Goal: Information Seeking & Learning: Learn about a topic

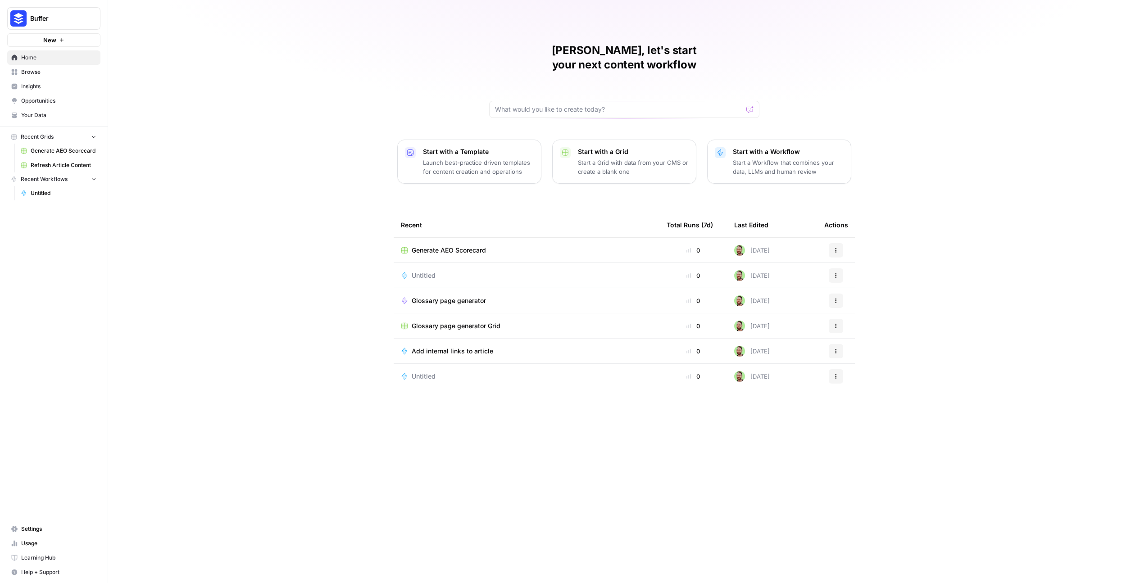
click at [33, 89] on span "Insights" at bounding box center [58, 86] width 75 height 8
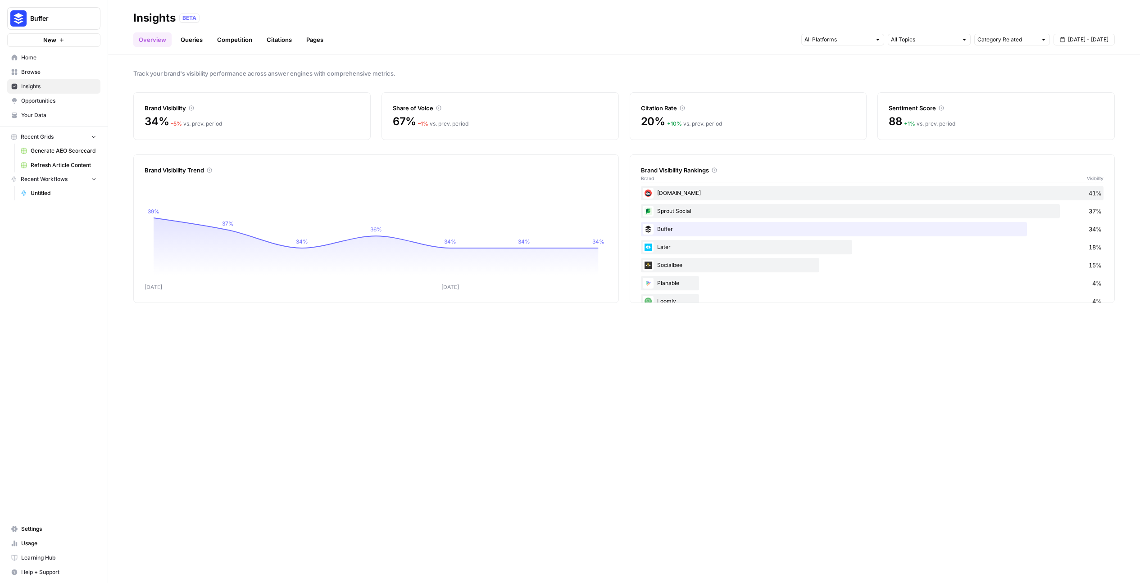
click at [44, 557] on span "Learning Hub" at bounding box center [58, 558] width 75 height 8
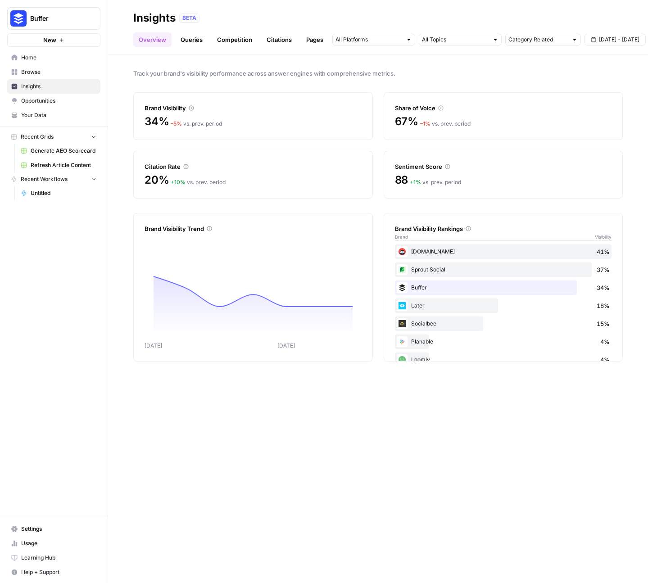
click at [190, 40] on link "Queries" at bounding box center [191, 39] width 33 height 14
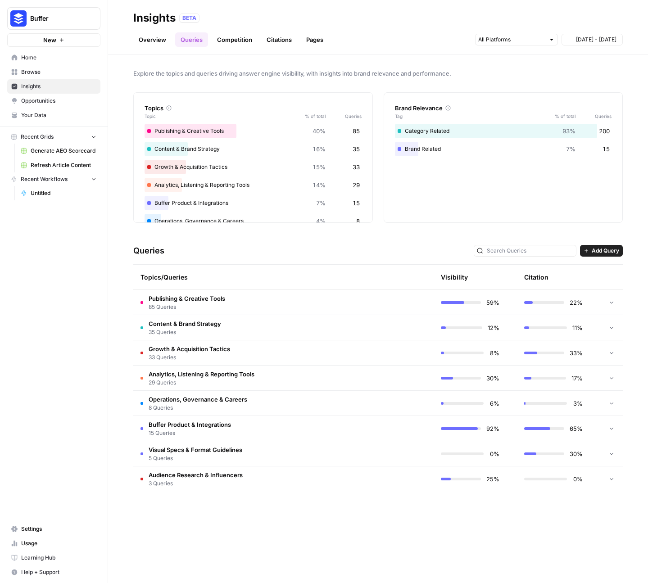
click at [313, 44] on link "Pages" at bounding box center [315, 39] width 28 height 14
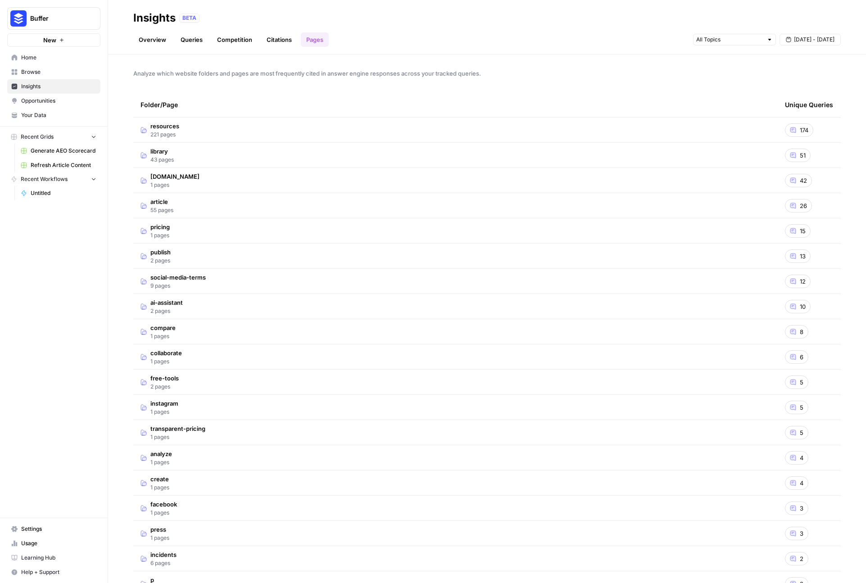
click at [826, 36] on span "[DATE] - [DATE]" at bounding box center [814, 40] width 41 height 8
click at [755, 95] on div "1" at bounding box center [757, 94] width 12 height 12
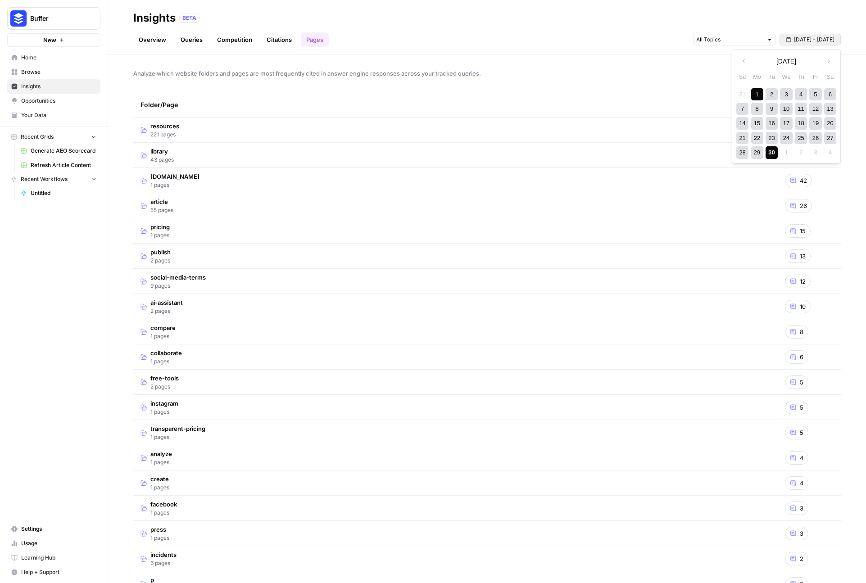
click at [776, 151] on div "30" at bounding box center [772, 152] width 12 height 12
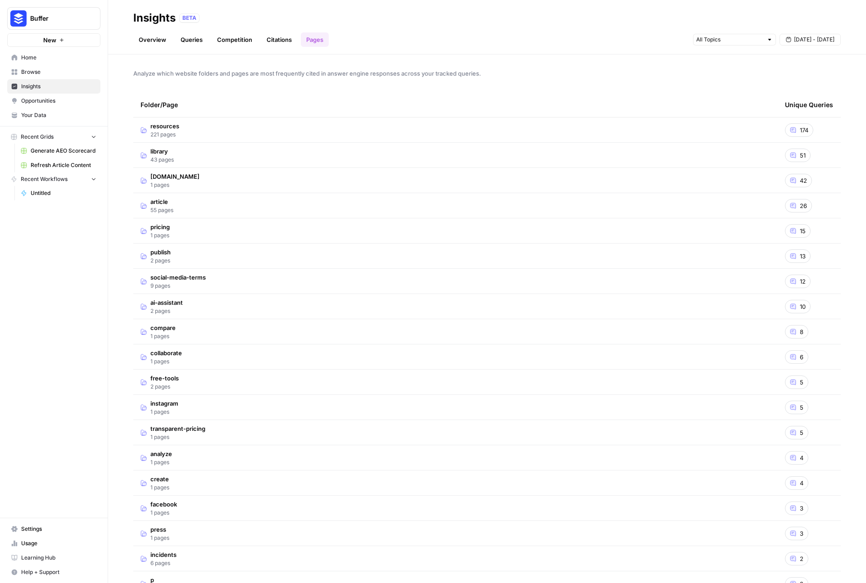
click at [565, 134] on td "resources 221 pages" at bounding box center [455, 130] width 644 height 25
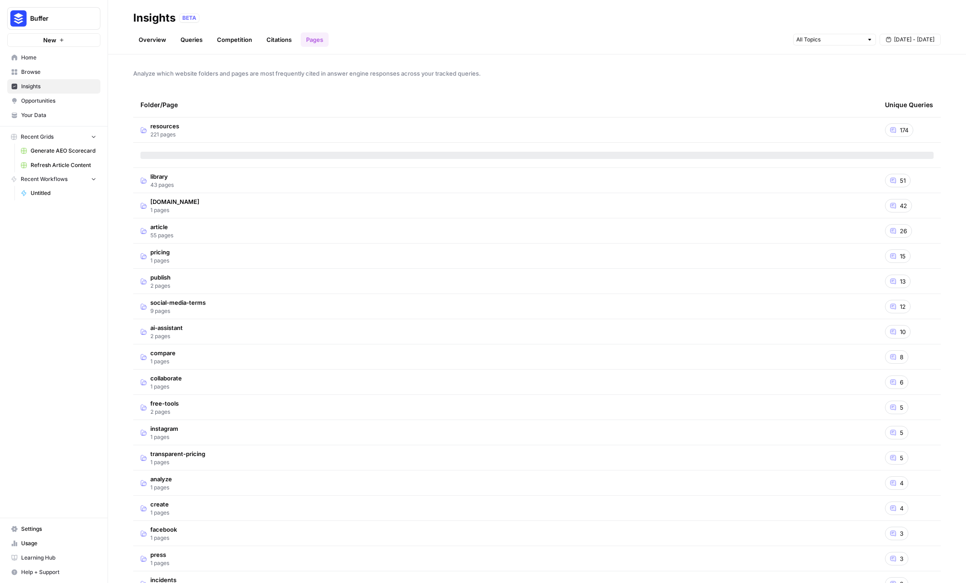
click at [680, 132] on td "resources 221 pages" at bounding box center [505, 130] width 745 height 25
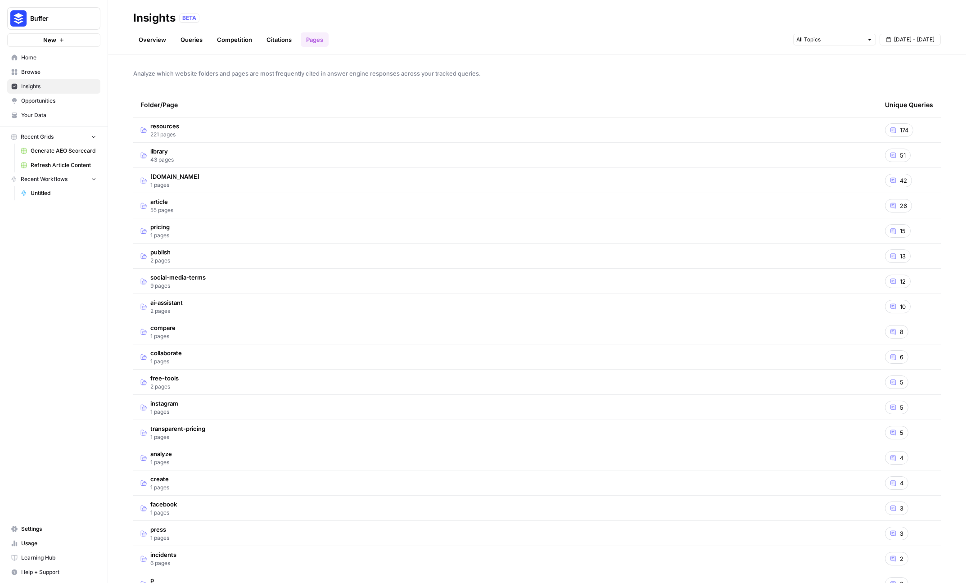
click at [354, 129] on td "resources 221 pages" at bounding box center [505, 130] width 745 height 25
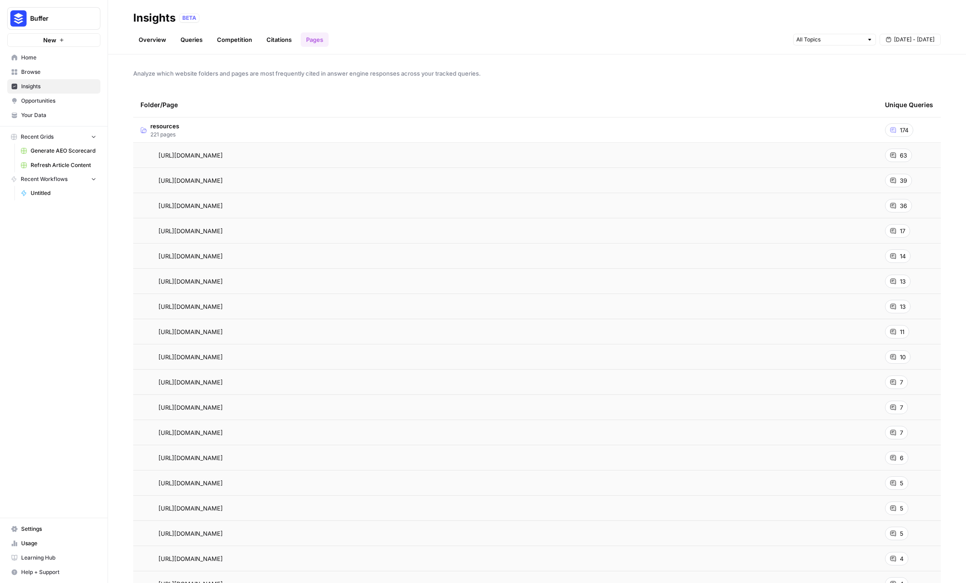
click at [529, 131] on td "resources 221 pages" at bounding box center [505, 130] width 745 height 25
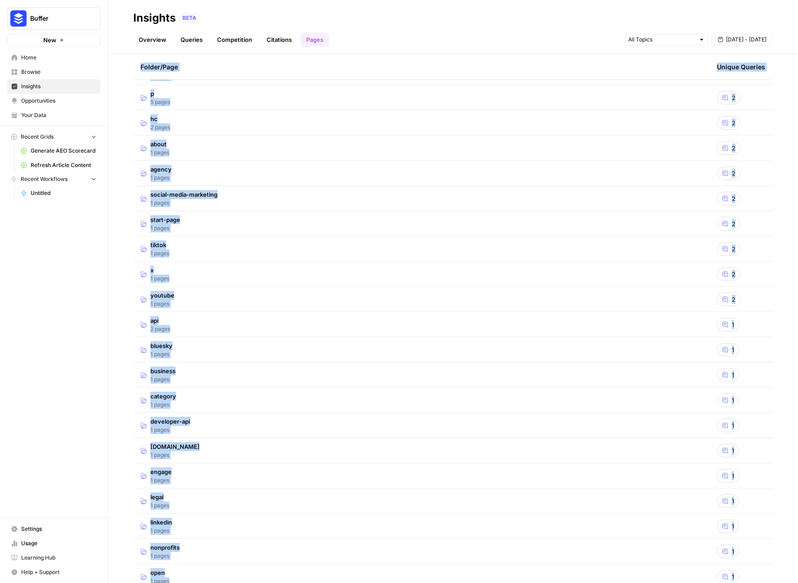
scroll to position [583, 0]
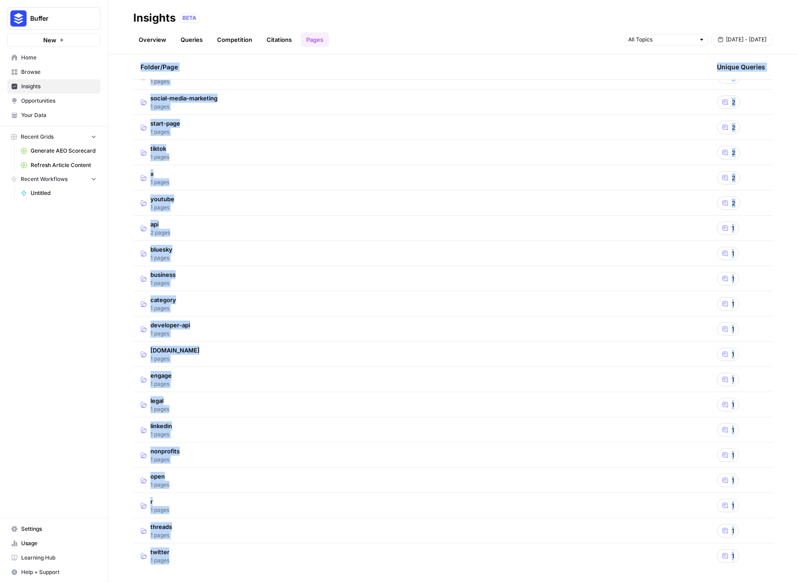
drag, startPoint x: 138, startPoint y: 101, endPoint x: 738, endPoint y: 559, distance: 754.7
click at [738, 559] on table "Folder/Page Unique Queries press 1 pages 3 incidents 6 pages 2 p 5 pages 2 hc 2…" at bounding box center [452, 39] width 639 height 1059
copy table "Folder/Page Unique Queries press 1 pages 3 incidents 6 pages 2 p 5 pages 2 hc 2…"
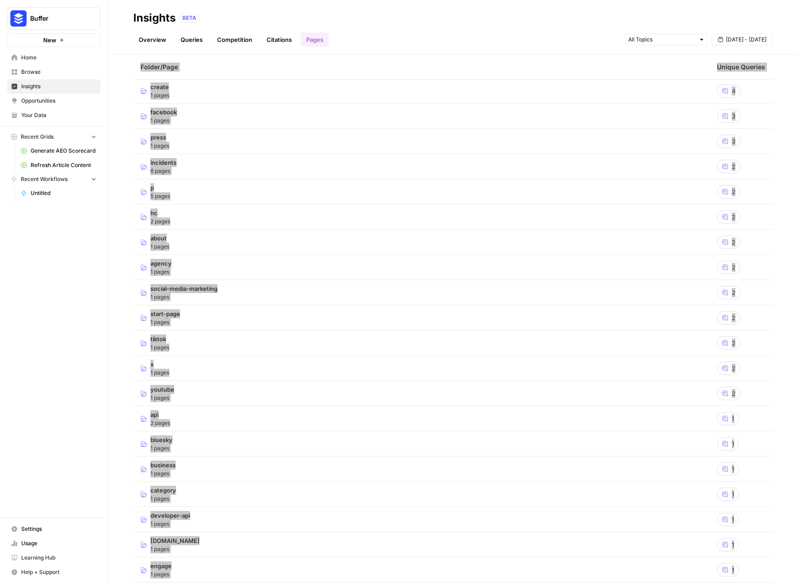
scroll to position [0, 0]
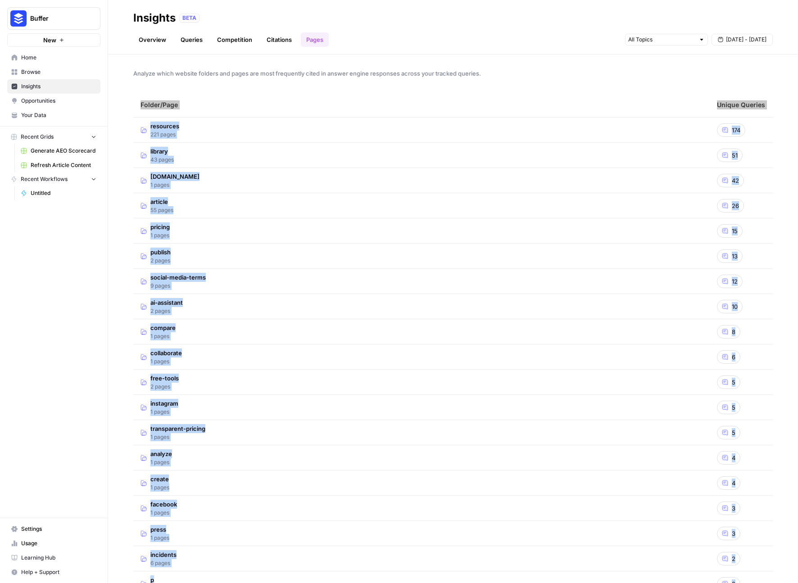
click at [369, 96] on div "Folder/Page" at bounding box center [422, 104] width 562 height 25
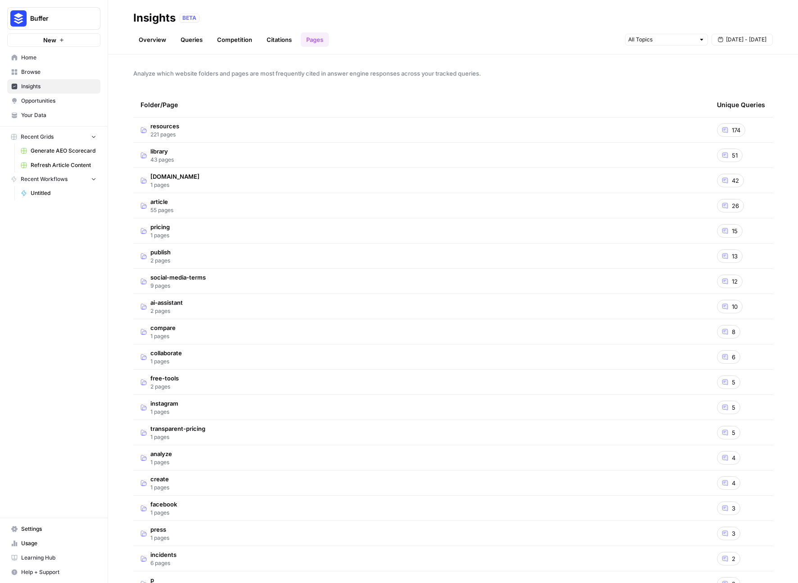
click at [449, 152] on td "library 43 pages" at bounding box center [421, 155] width 576 height 25
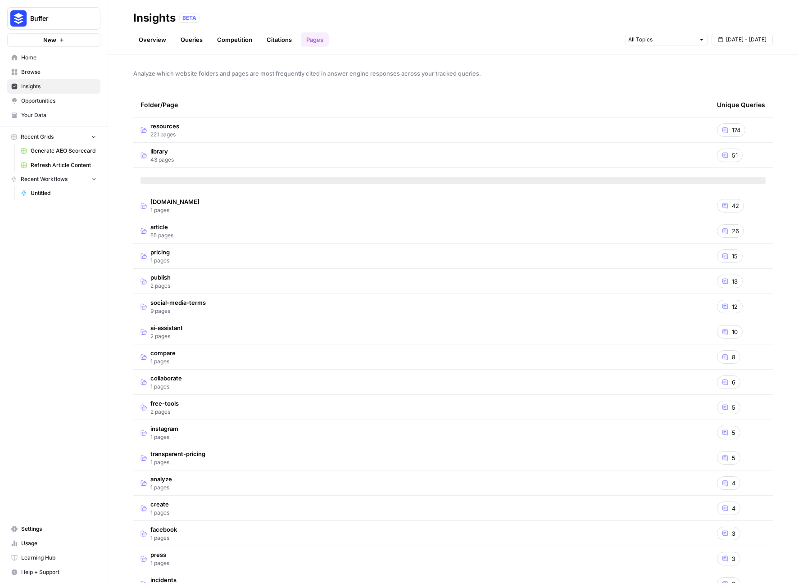
click at [303, 156] on td "library 43 pages" at bounding box center [421, 155] width 576 height 25
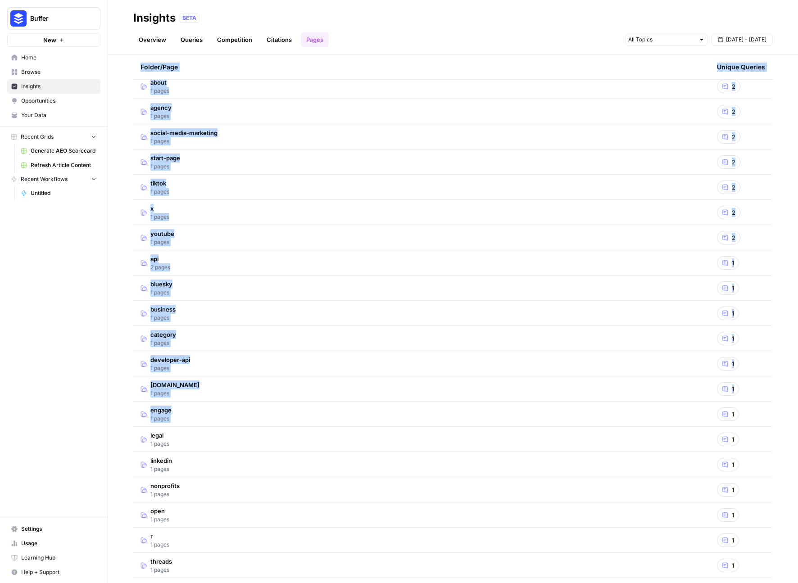
scroll to position [583, 0]
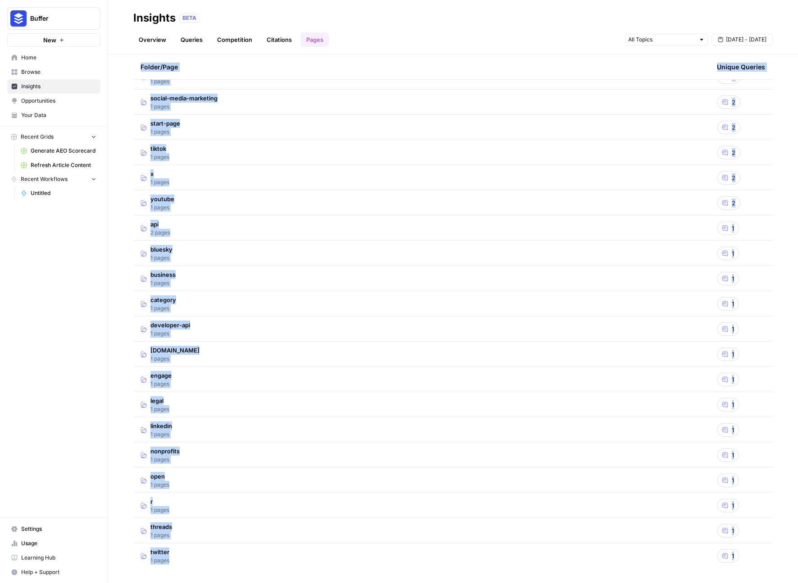
drag, startPoint x: 141, startPoint y: 104, endPoint x: 743, endPoint y: 564, distance: 757.9
click at [743, 564] on table "Folder/Page Unique Queries press 1 pages 3 incidents 6 pages 2 p 5 pages 2 hc 2…" at bounding box center [452, 39] width 639 height 1059
copy table "Folder/Page Unique Queries press 1 pages 3 incidents 6 pages 2 p 5 pages 2 hc 2…"
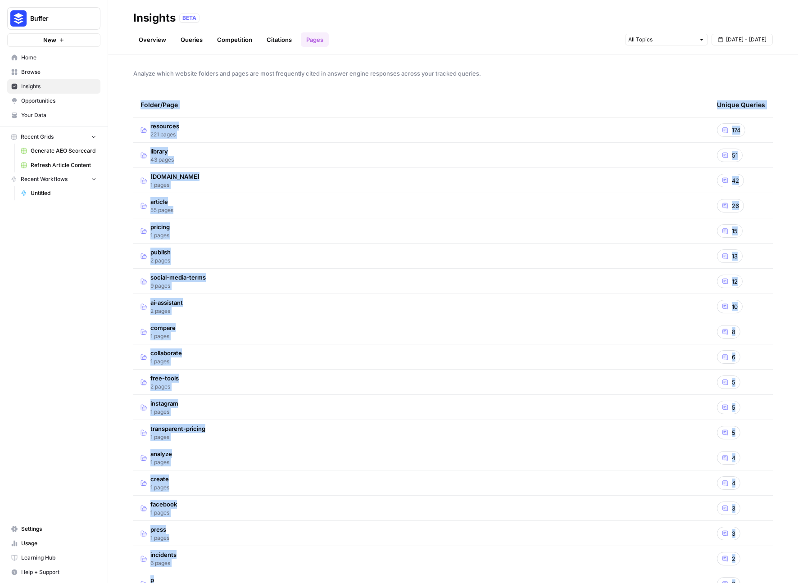
click at [603, 89] on div "Analyze which website folders and pages are most frequently cited in answer eng…" at bounding box center [453, 318] width 690 height 529
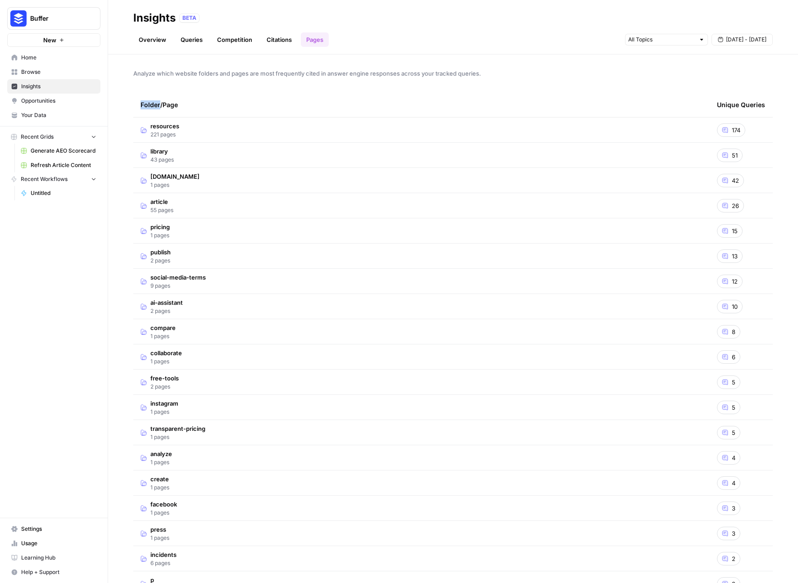
click at [603, 89] on div "Analyze which website folders and pages are most frequently cited in answer eng…" at bounding box center [453, 318] width 690 height 529
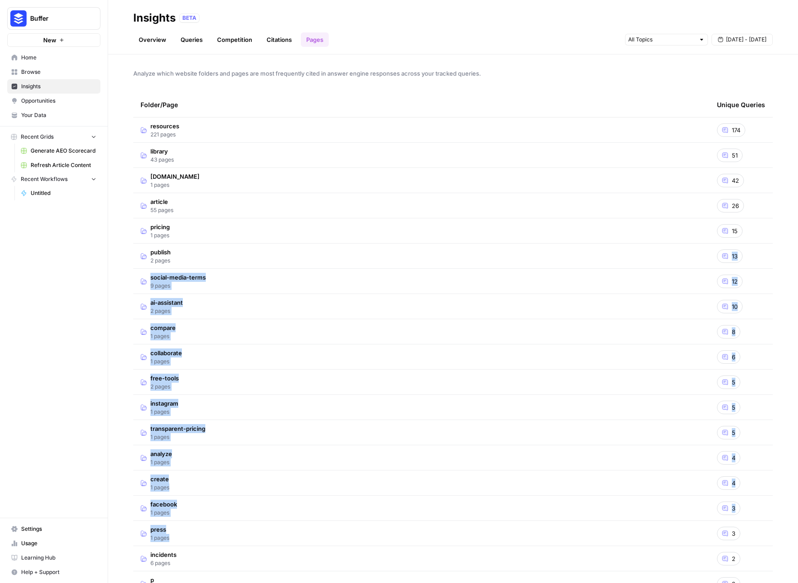
drag, startPoint x: 742, startPoint y: 526, endPoint x: 251, endPoint y: 260, distance: 557.9
drag, startPoint x: 141, startPoint y: 104, endPoint x: 748, endPoint y: 533, distance: 743.1
copy table "Folder/Page Unique Queries resources 221 pages 174 library 43 pages 51 [DOMAIN_…"
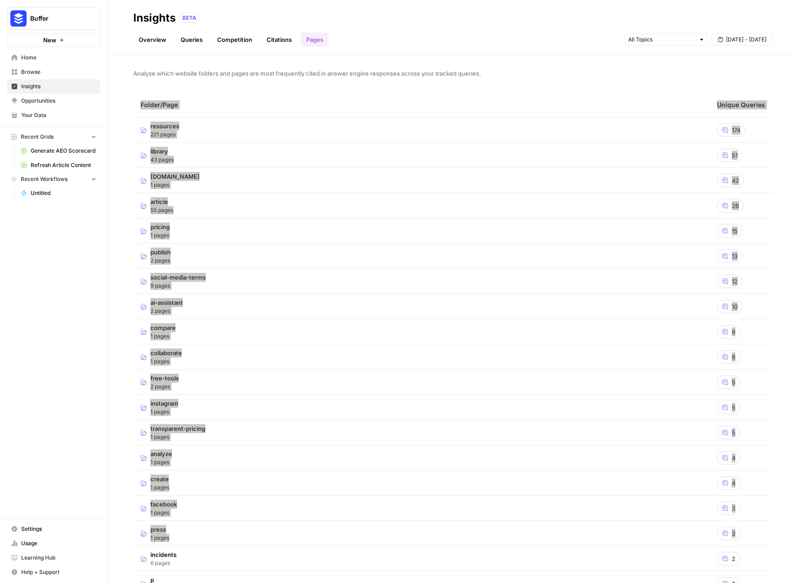
scroll to position [81, 0]
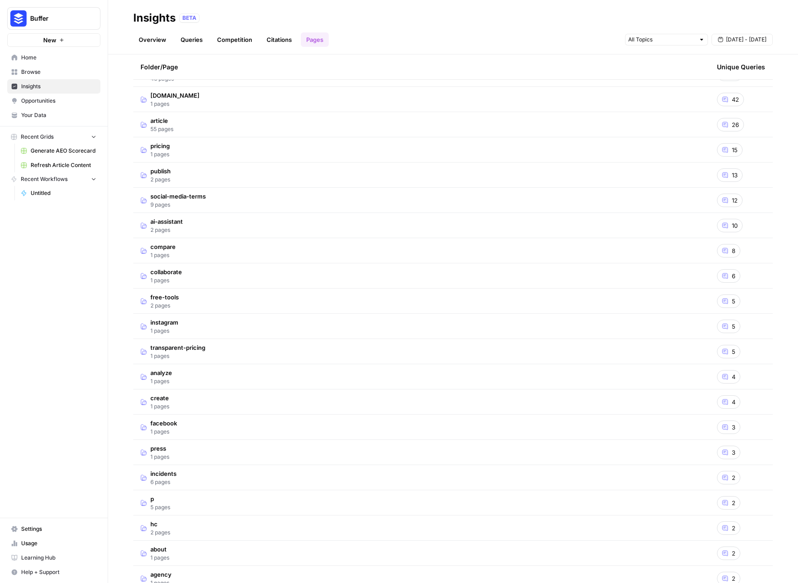
click at [138, 474] on td "incidents 6 pages" at bounding box center [421, 477] width 576 height 25
click at [136, 474] on td "incidents 6 pages" at bounding box center [421, 477] width 576 height 25
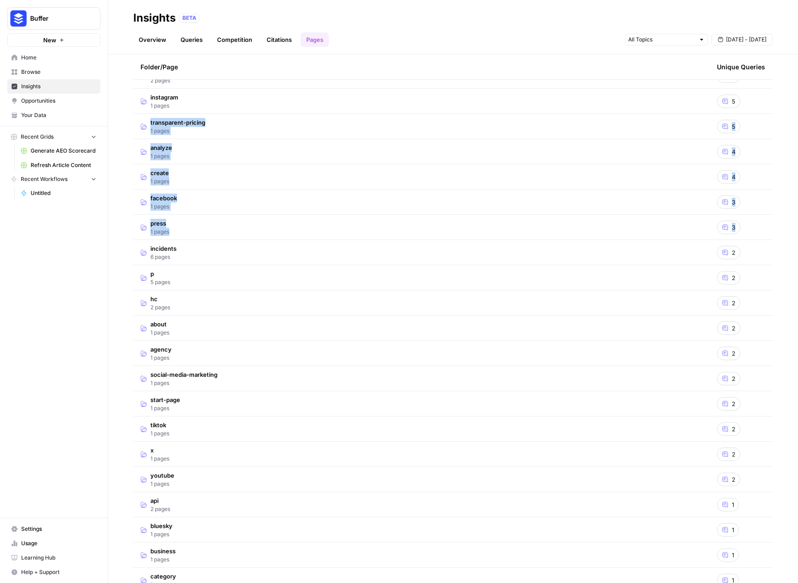
scroll to position [297, 0]
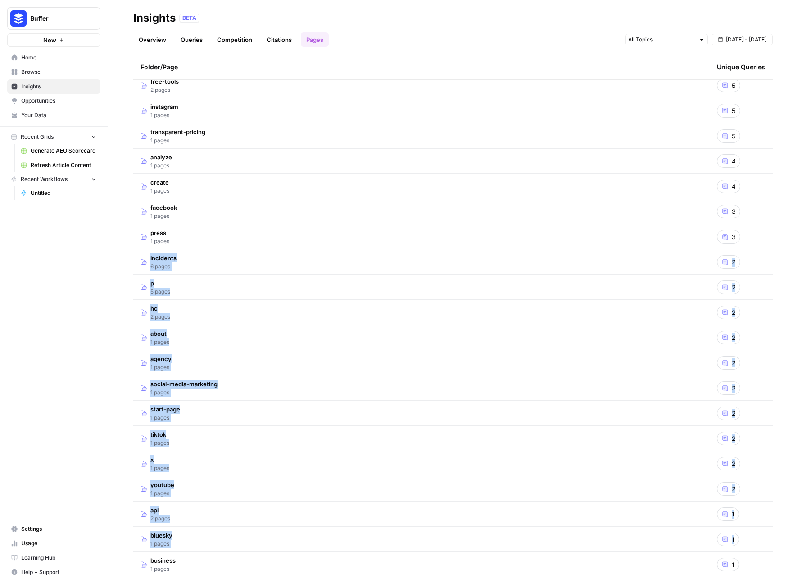
drag, startPoint x: 136, startPoint y: 475, endPoint x: 730, endPoint y: 541, distance: 598.6
click at [730, 541] on tbody "publish 2 pages 13 social-media-terms 9 pages 12 ai-assistant 2 pages 10 compar…" at bounding box center [452, 338] width 639 height 1034
copy tbody "incidents 6 pages 2 p 5 pages 2 hc 2 pages 2 about 1 pages 2 agency 1 pages 2 s…"
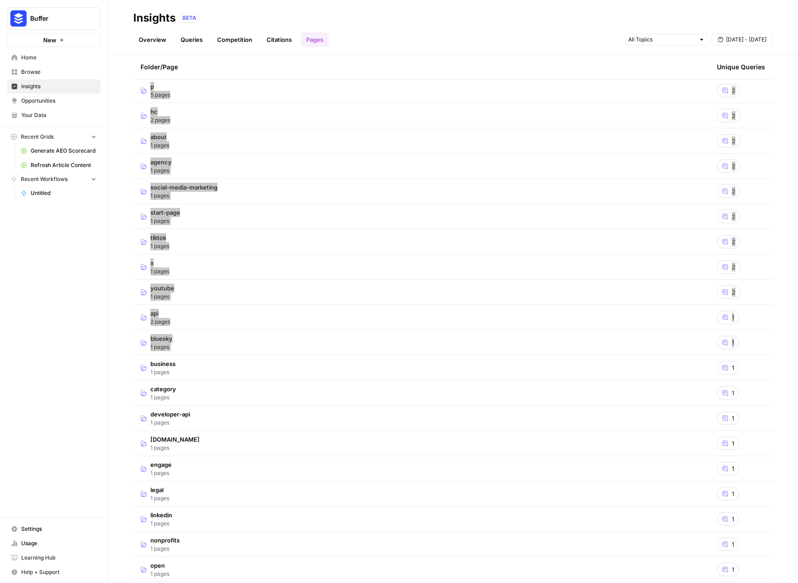
scroll to position [583, 0]
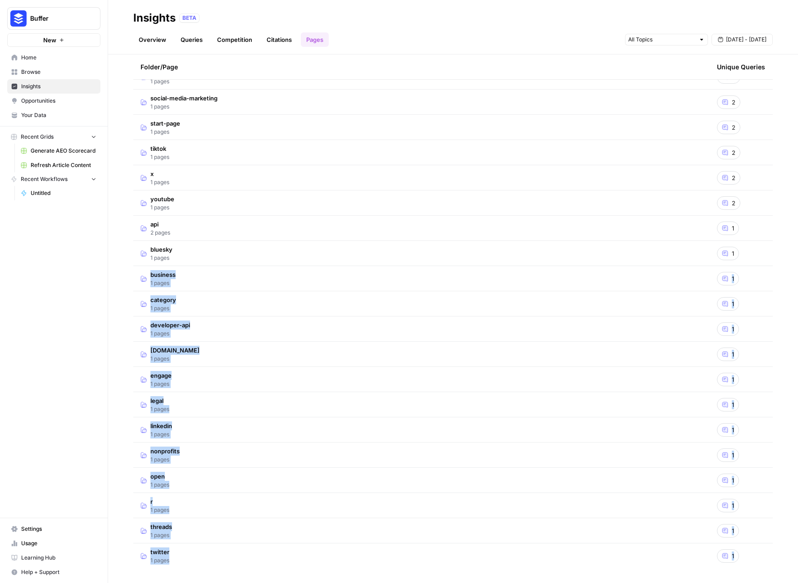
drag, startPoint x: 138, startPoint y: 278, endPoint x: 743, endPoint y: 566, distance: 670.2
click at [743, 566] on tbody "press 1 pages 3 incidents 6 pages 2 p 5 pages 2 hc 2 pages 2 about 1 pages 2 ag…" at bounding box center [452, 52] width 639 height 1034
copy tbody "business 1 pages 1 category 1 pages 1 developer-api 1 pages 1 [DOMAIN_NAME] 1 p…"
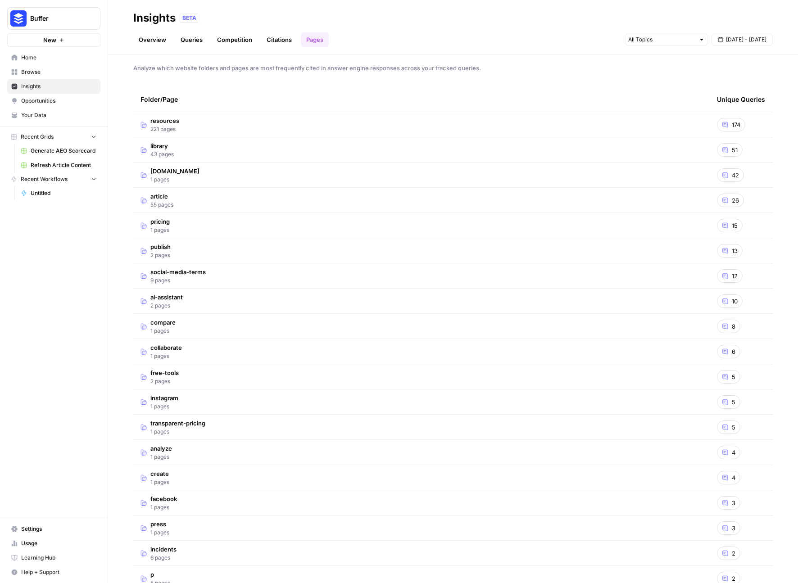
scroll to position [132, 0]
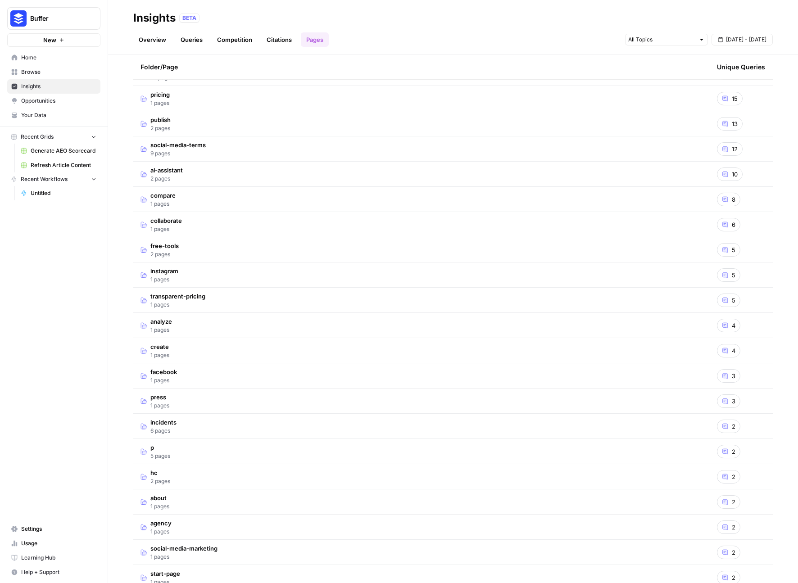
click at [218, 425] on td "incidents 6 pages" at bounding box center [421, 426] width 576 height 25
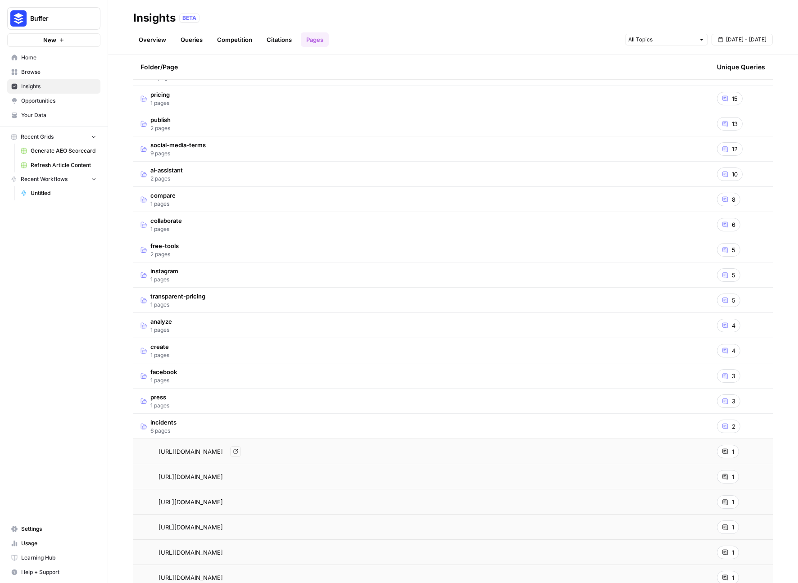
click at [190, 451] on span "[URL][DOMAIN_NAME]" at bounding box center [191, 451] width 64 height 9
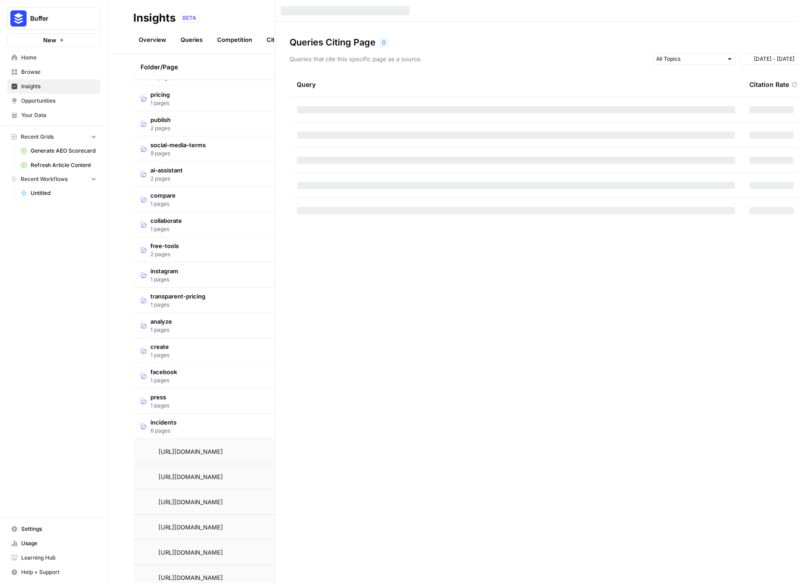
click at [190, 451] on div at bounding box center [399, 291] width 798 height 583
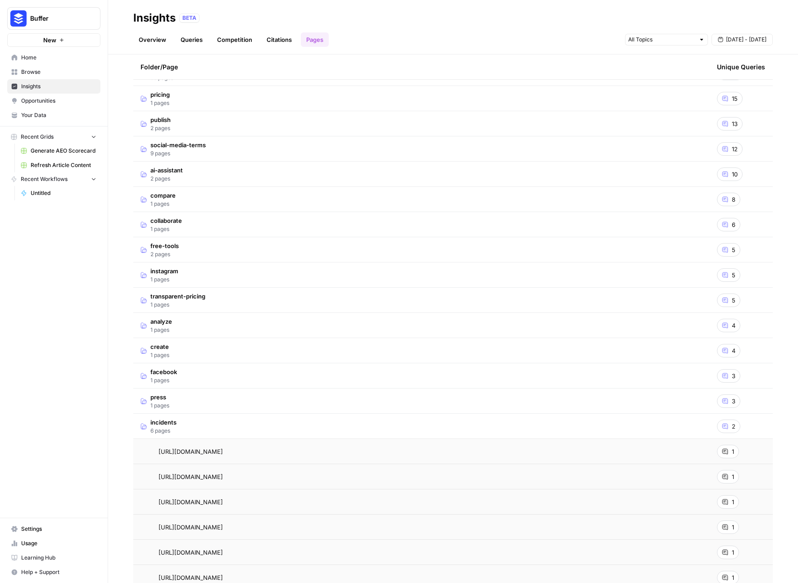
click at [722, 451] on icon at bounding box center [725, 452] width 6 height 6
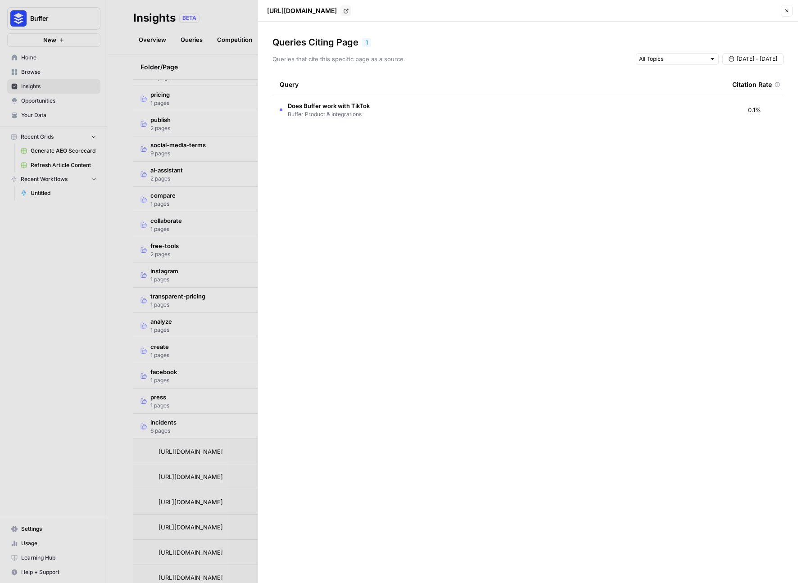
click at [226, 448] on div at bounding box center [399, 291] width 798 height 583
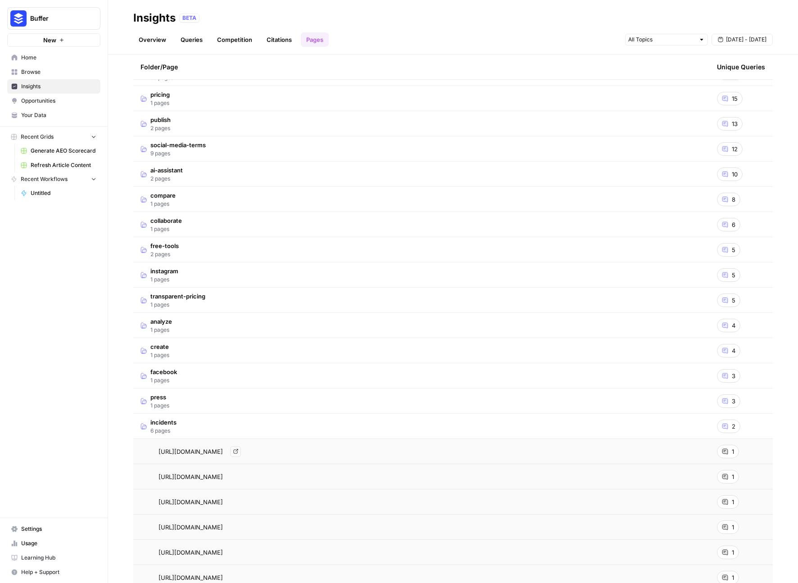
click at [223, 452] on span "[URL][DOMAIN_NAME]" at bounding box center [191, 451] width 64 height 9
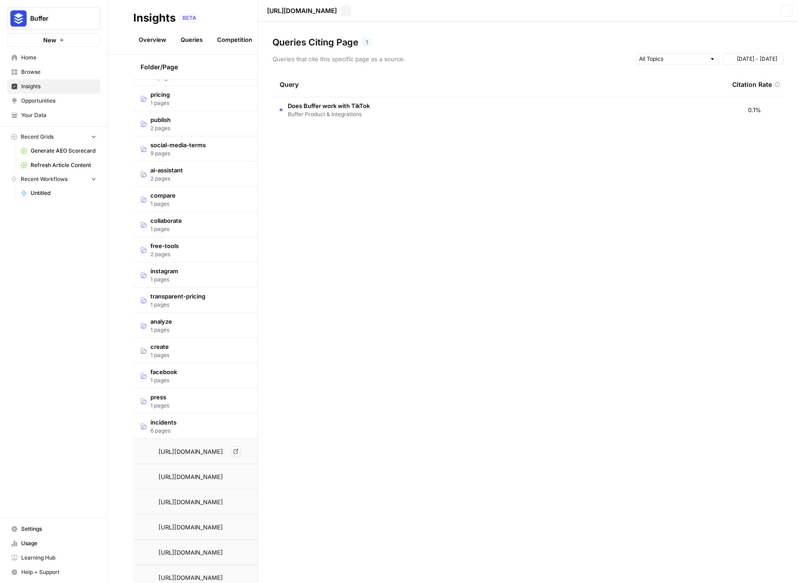
click at [224, 452] on div at bounding box center [399, 291] width 798 height 583
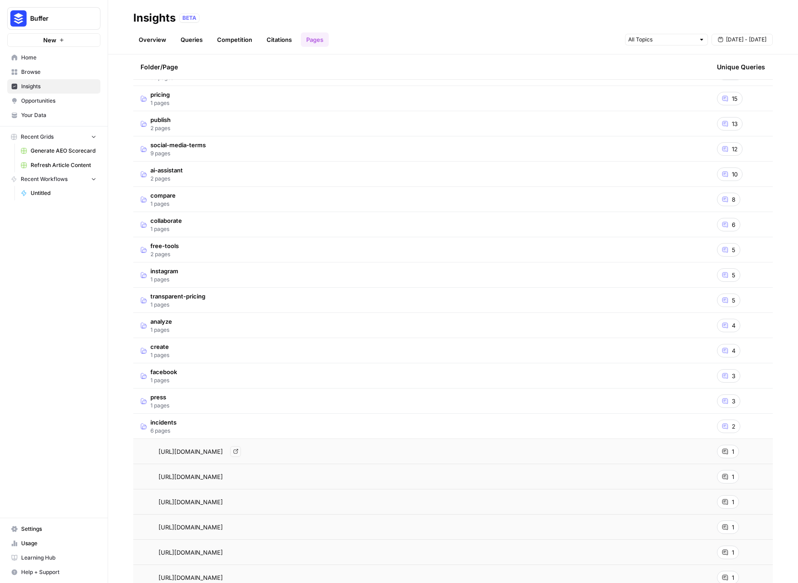
click at [238, 451] on icon "Go to page https://status.buffer.com/incidents/mmdcrr25cr83" at bounding box center [235, 451] width 5 height 5
click at [179, 428] on td "incidents 6 pages" at bounding box center [421, 426] width 576 height 25
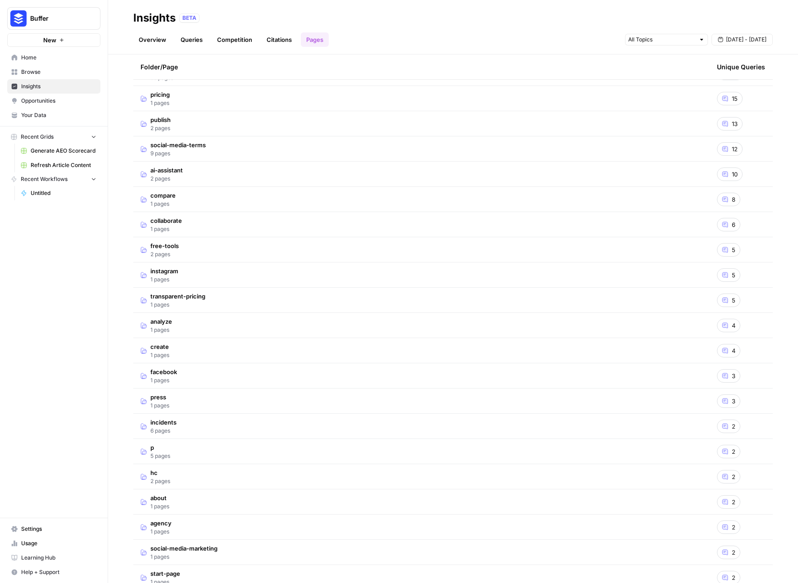
scroll to position [244, 0]
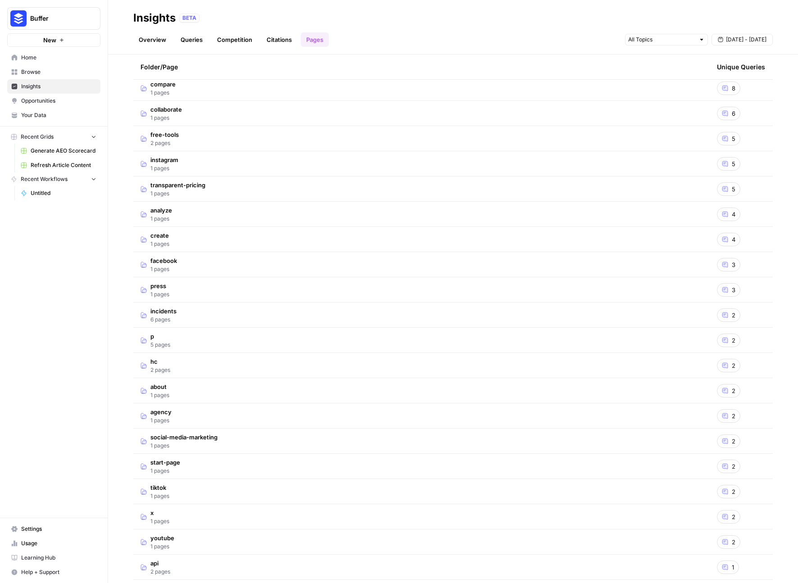
click at [191, 341] on td "p 5 pages" at bounding box center [421, 340] width 576 height 25
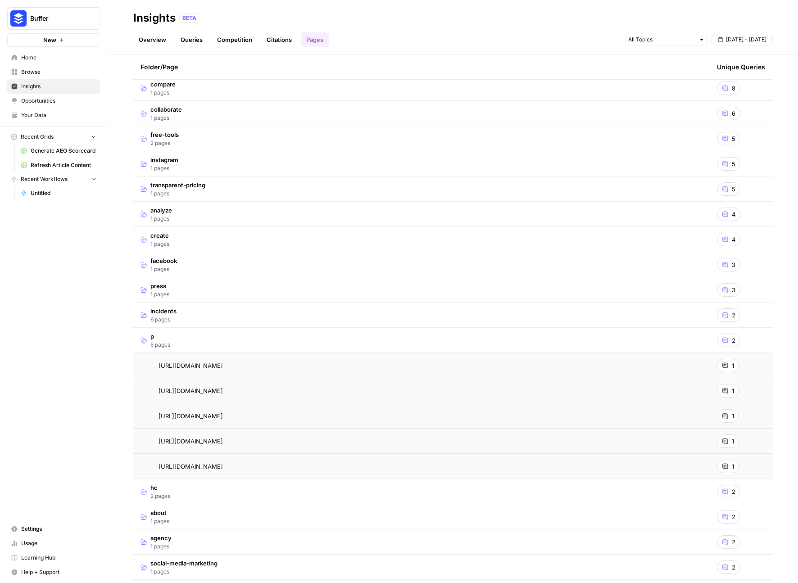
click at [194, 496] on td "hc 2 pages" at bounding box center [421, 491] width 576 height 25
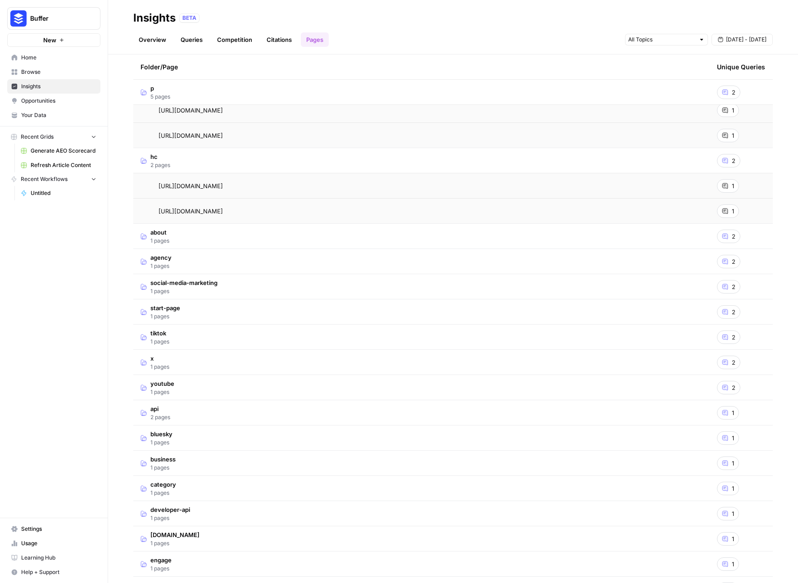
scroll to position [759, 0]
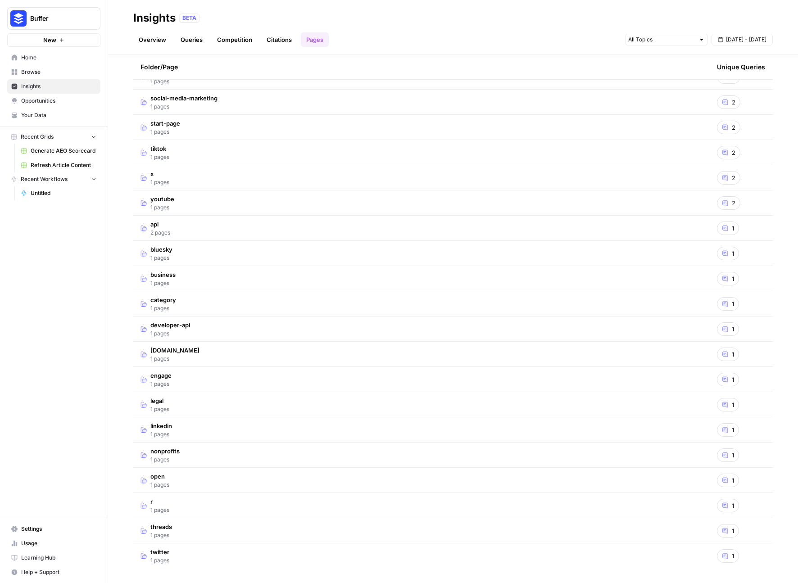
click at [185, 302] on td "category 1 pages" at bounding box center [421, 303] width 576 height 25
click at [199, 354] on td "developer-api 1 pages" at bounding box center [421, 354] width 576 height 25
click at [266, 401] on td "[DOMAIN_NAME] 1 pages" at bounding box center [421, 404] width 576 height 25
click at [221, 432] on span "[URL][DOMAIN_NAME]" at bounding box center [191, 430] width 64 height 9
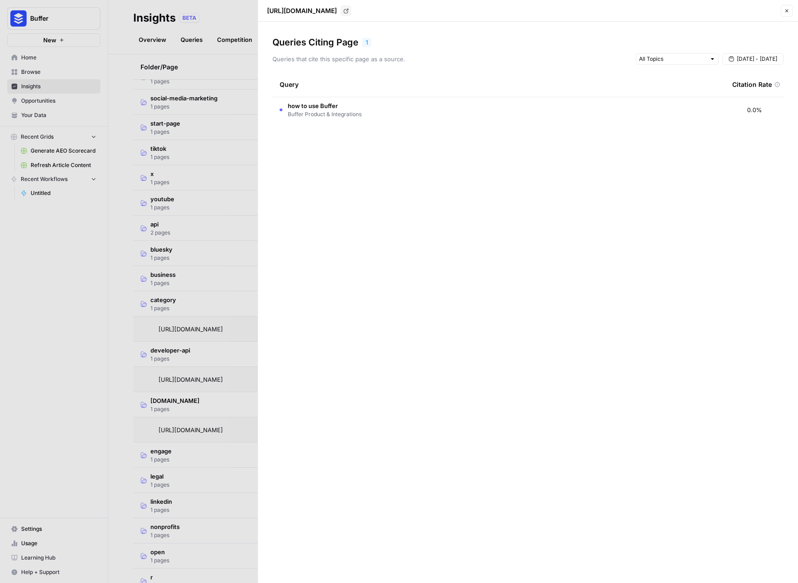
click at [222, 431] on div at bounding box center [399, 291] width 798 height 583
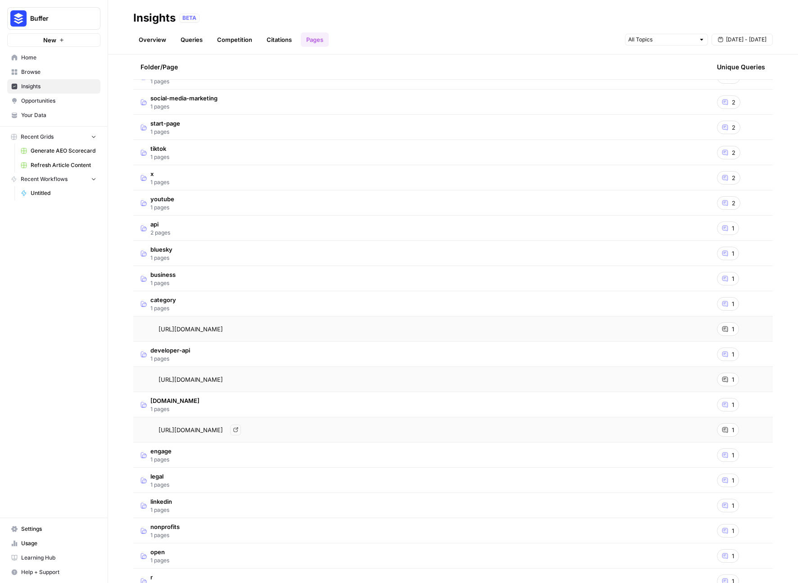
click at [241, 429] on link "Go to page" at bounding box center [235, 430] width 11 height 11
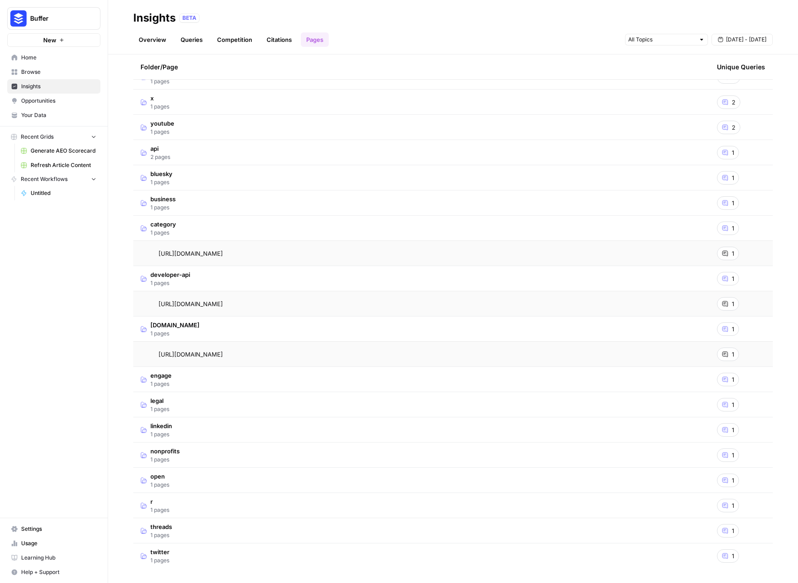
click at [166, 503] on span "r" at bounding box center [159, 501] width 19 height 9
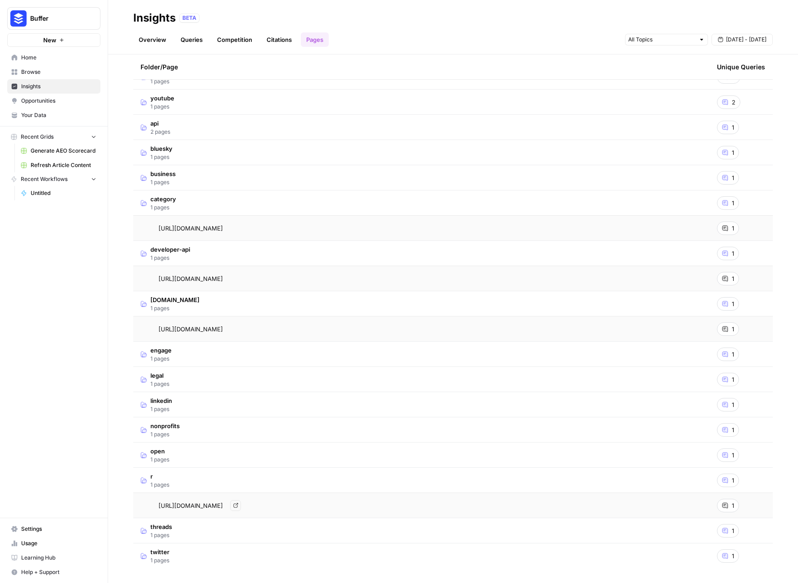
click at [238, 504] on icon "Go to page https://buffer.com/r/bb536" at bounding box center [235, 505] width 5 height 5
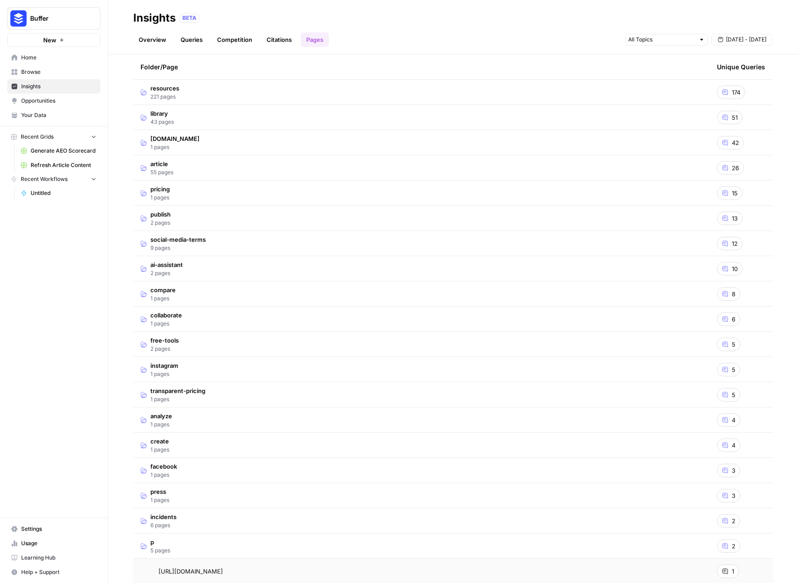
scroll to position [0, 0]
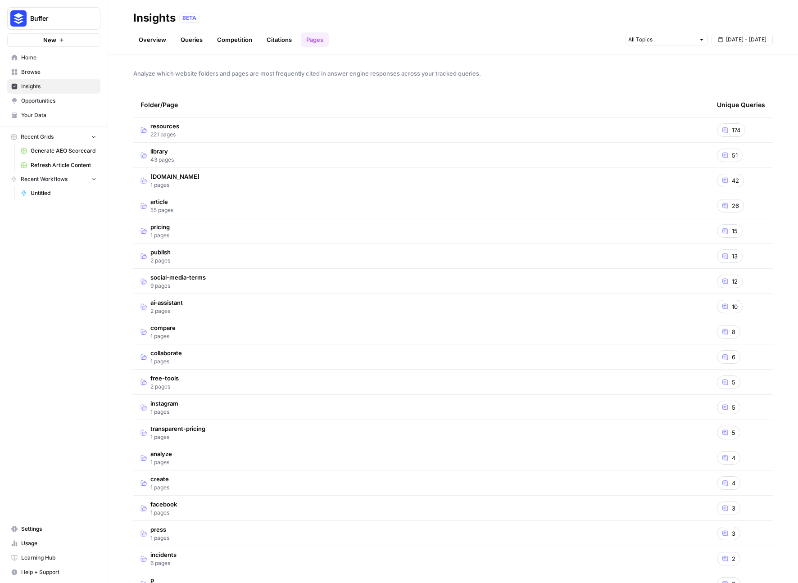
click at [263, 154] on td "library 43 pages" at bounding box center [421, 155] width 576 height 25
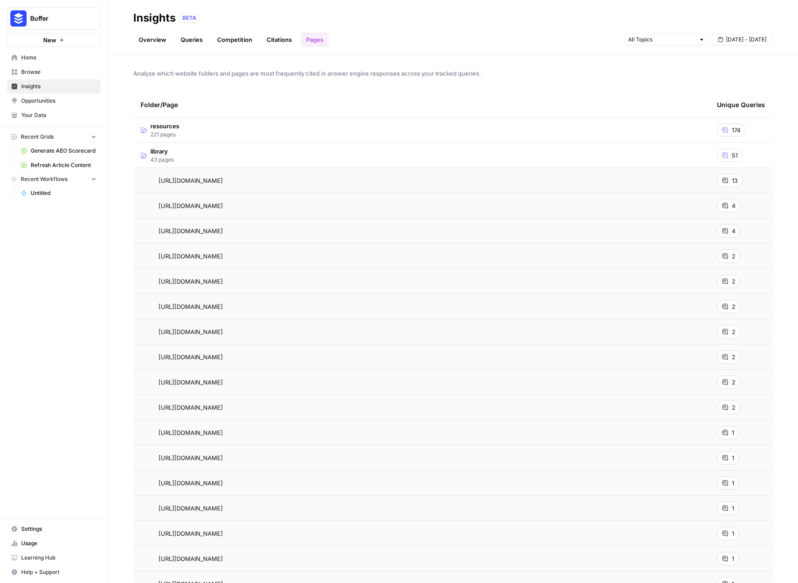
click at [351, 152] on td "library 43 pages" at bounding box center [421, 155] width 576 height 25
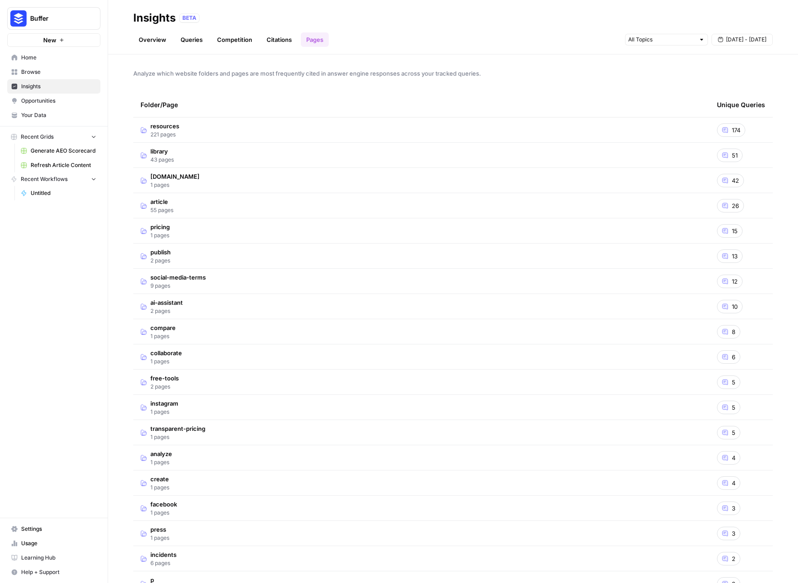
click at [400, 123] on td "resources 221 pages" at bounding box center [421, 130] width 576 height 25
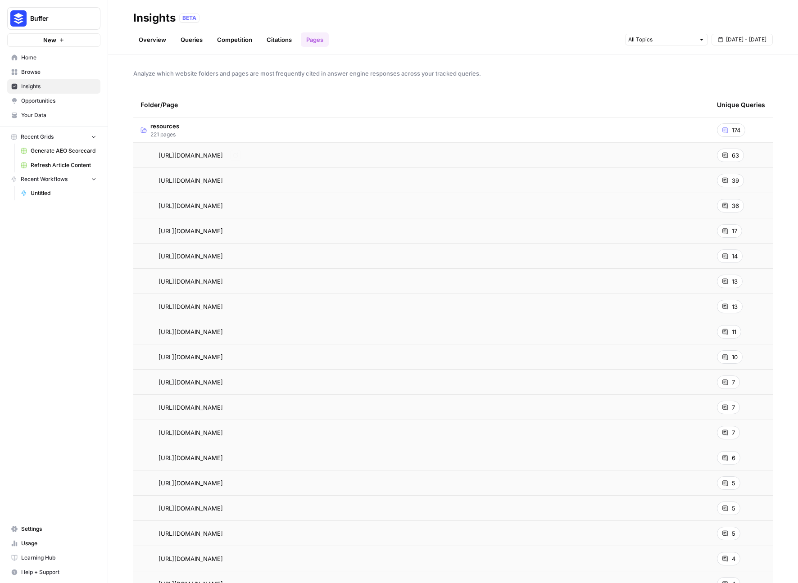
drag, startPoint x: 148, startPoint y: 154, endPoint x: 154, endPoint y: 156, distance: 6.9
click at [154, 156] on div "[URL][DOMAIN_NAME] Go to page" at bounding box center [422, 155] width 562 height 11
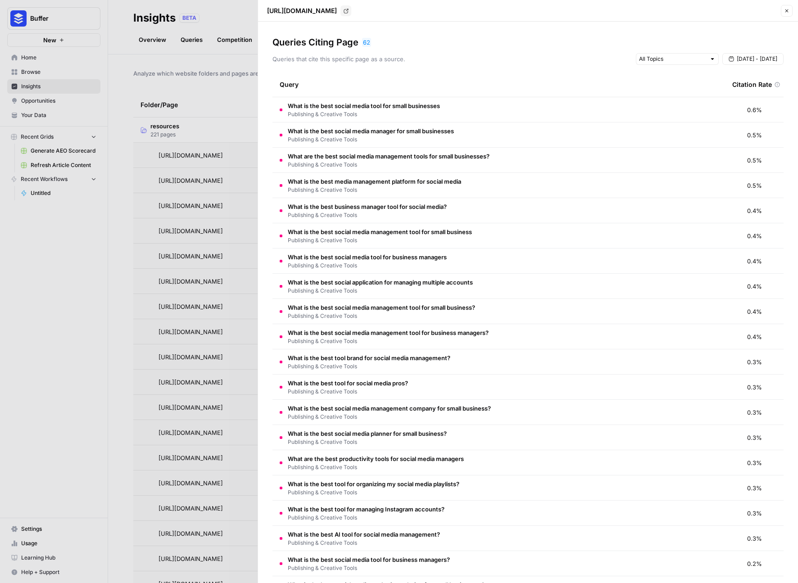
click at [240, 73] on div at bounding box center [399, 291] width 798 height 583
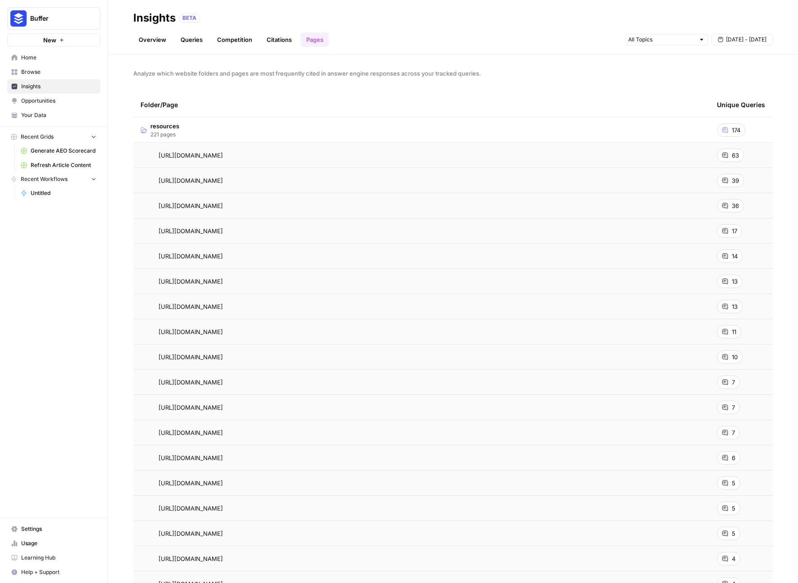
drag, startPoint x: 175, startPoint y: 154, endPoint x: 630, endPoint y: 200, distance: 457.6
drag, startPoint x: 152, startPoint y: 154, endPoint x: 737, endPoint y: 561, distance: 712.8
copy tbody "[URL][DOMAIN_NAME] 63 [URL][DOMAIN_NAME] 39 [URL][DOMAIN_NAME] 36 [URL][DOMAIN_…"
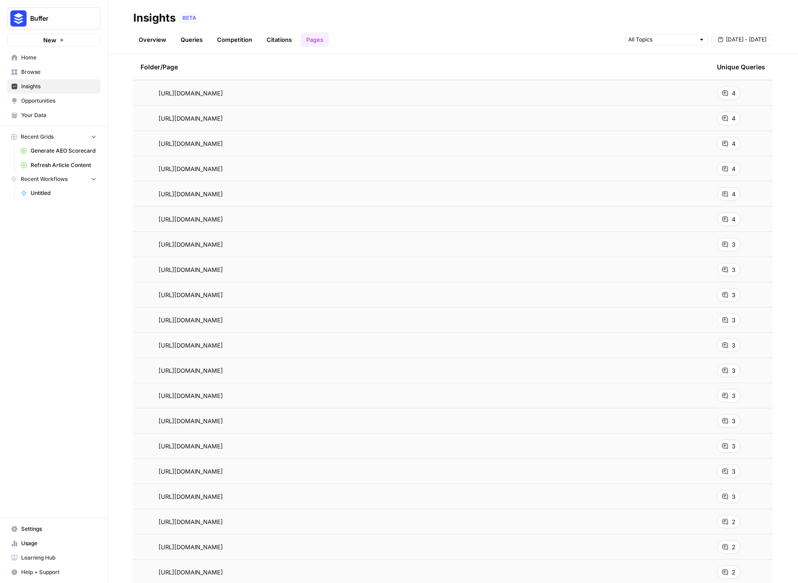
scroll to position [477, 0]
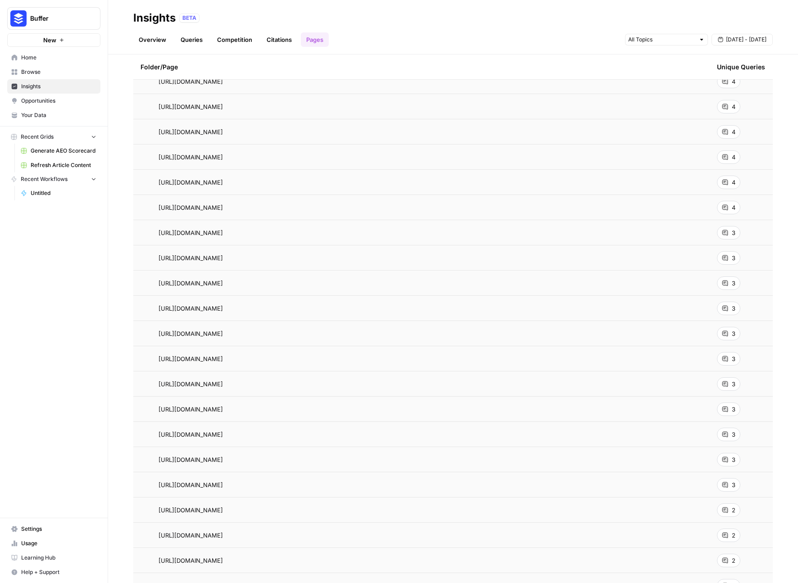
drag, startPoint x: 168, startPoint y: 109, endPoint x: 734, endPoint y: 559, distance: 722.6
copy tbody "[URL][DOMAIN_NAME] 4 [URL][DOMAIN_NAME] 4 [URL][DOMAIN_NAME] 4 [URL][DOMAIN_NAM…"
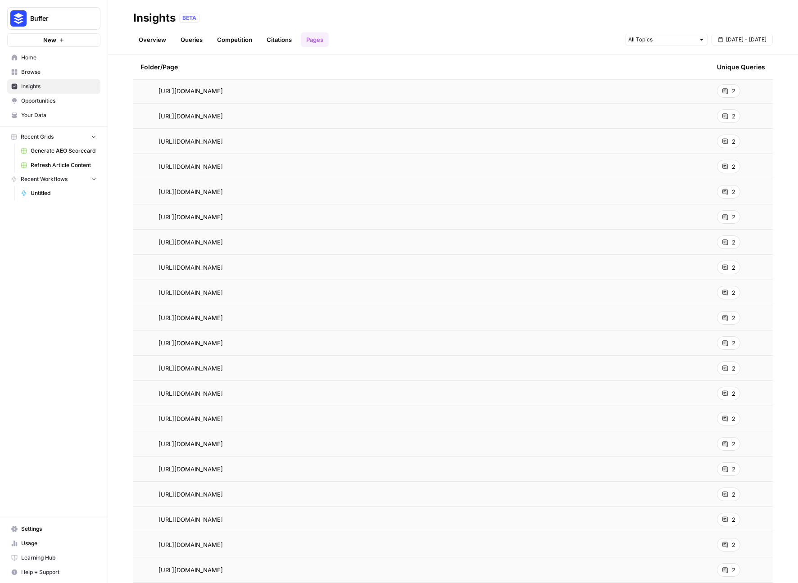
scroll to position [952, 0]
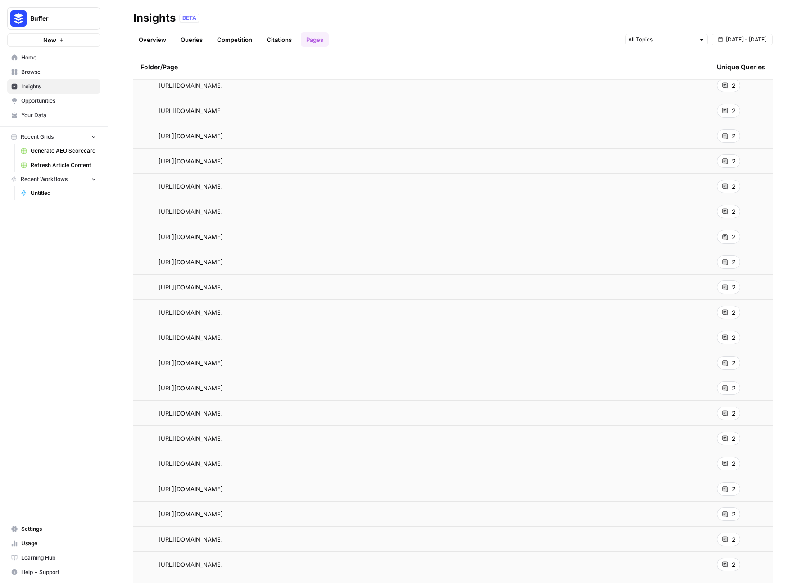
drag, startPoint x: 156, startPoint y: 111, endPoint x: 734, endPoint y: 564, distance: 734.6
copy tbody "[URL][DOMAIN_NAME] 2 [URL][DOMAIN_NAME] 2 [URL][DOMAIN_NAME] 2 [URL][DOMAIN_NAM…"
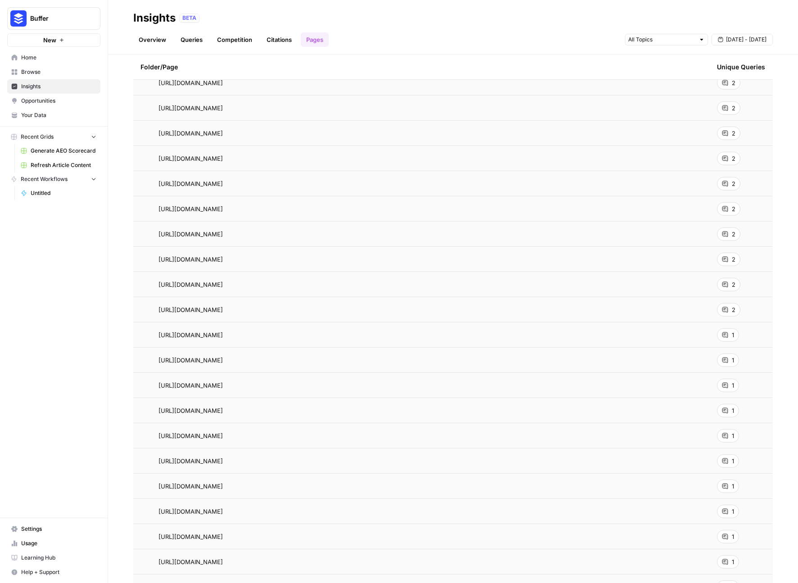
scroll to position [1440, 0]
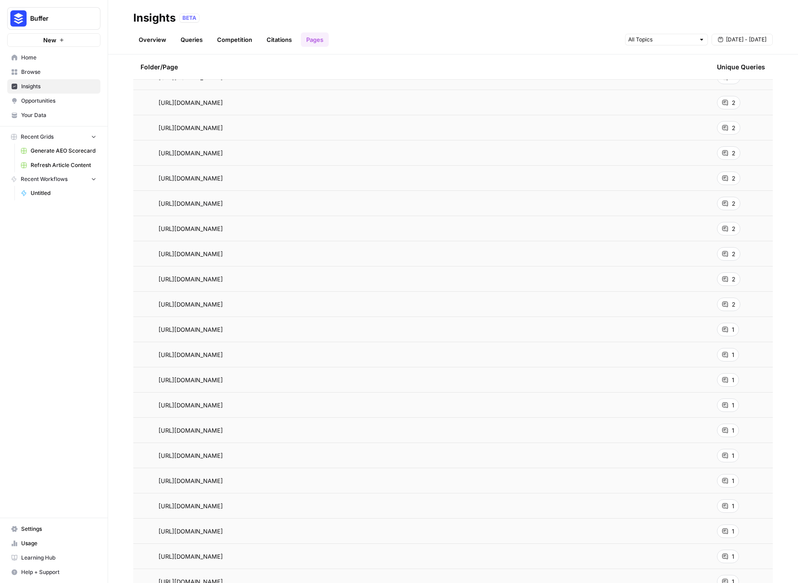
drag, startPoint x: 148, startPoint y: 144, endPoint x: 738, endPoint y: 531, distance: 706.3
copy tbody "[URL][DOMAIN_NAME] 2 [URL][DOMAIN_NAME] 2 [URL][DOMAIN_NAME] 2 [URL][DOMAIN_NAM…"
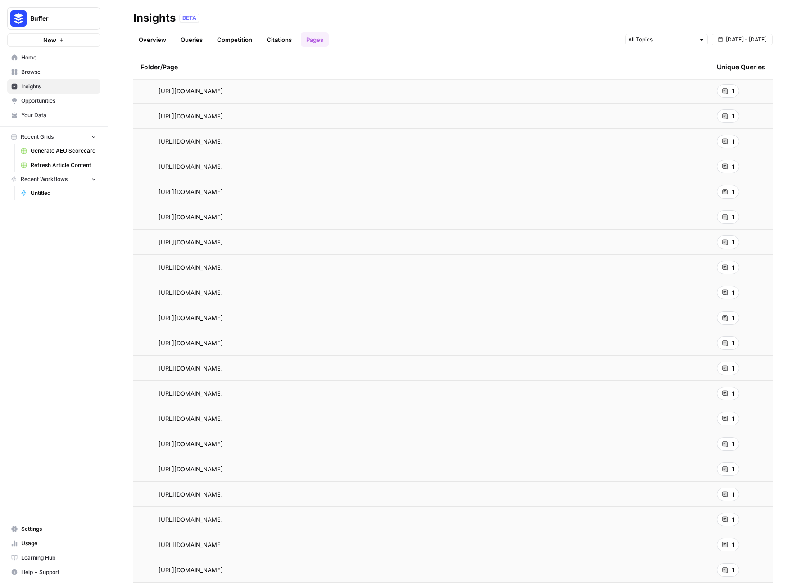
scroll to position [1804, 0]
click at [152, 192] on div "[URL][DOMAIN_NAME]" at bounding box center [422, 192] width 562 height 9
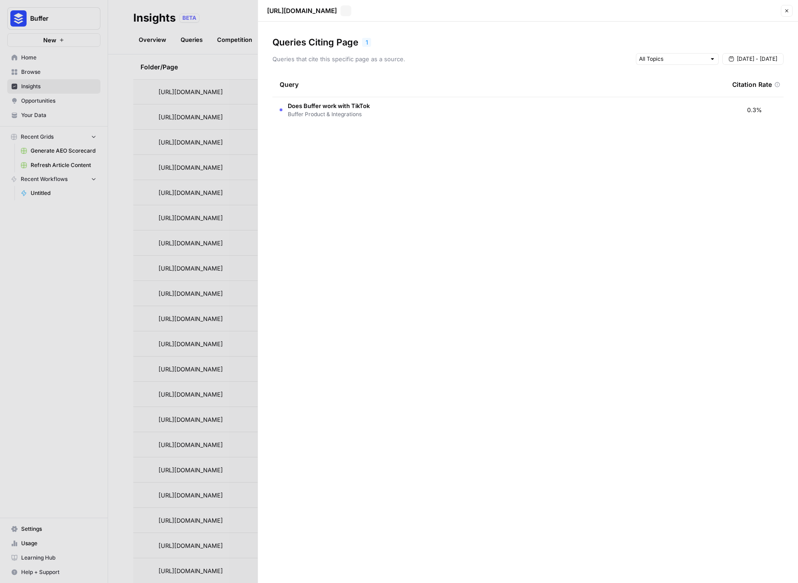
drag, startPoint x: 152, startPoint y: 192, endPoint x: 440, endPoint y: 221, distance: 289.7
click at [440, 221] on div "Insights BETA Overview Queries Competition Citations Pages [DATE] - [DATE] Anal…" at bounding box center [453, 291] width 690 height 583
click at [201, 319] on div at bounding box center [399, 291] width 798 height 583
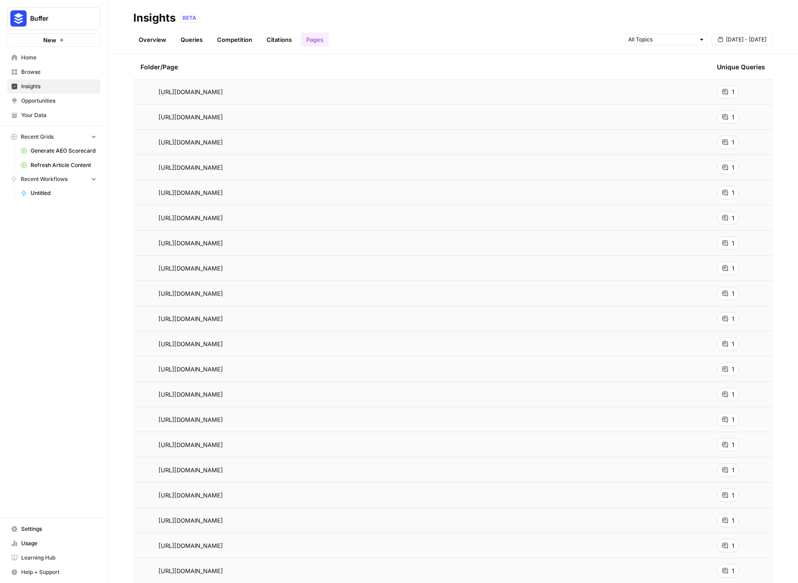
drag, startPoint x: 154, startPoint y: 191, endPoint x: 741, endPoint y: 571, distance: 698.6
copy tbody "[URL][DOMAIN_NAME] 1 [URL][DOMAIN_NAME] 1 [URL][DOMAIN_NAME] 1 [URL][DOMAIN_NAM…"
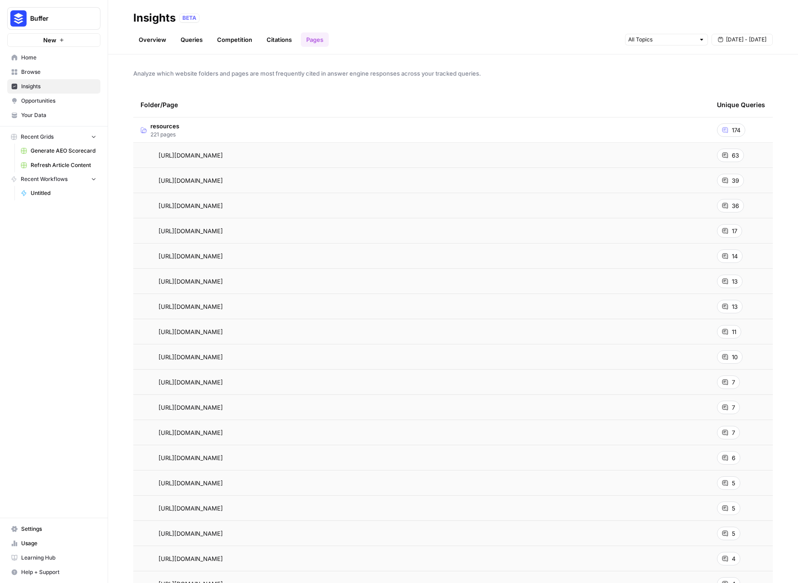
click at [197, 129] on td "resources 221 pages" at bounding box center [421, 130] width 576 height 25
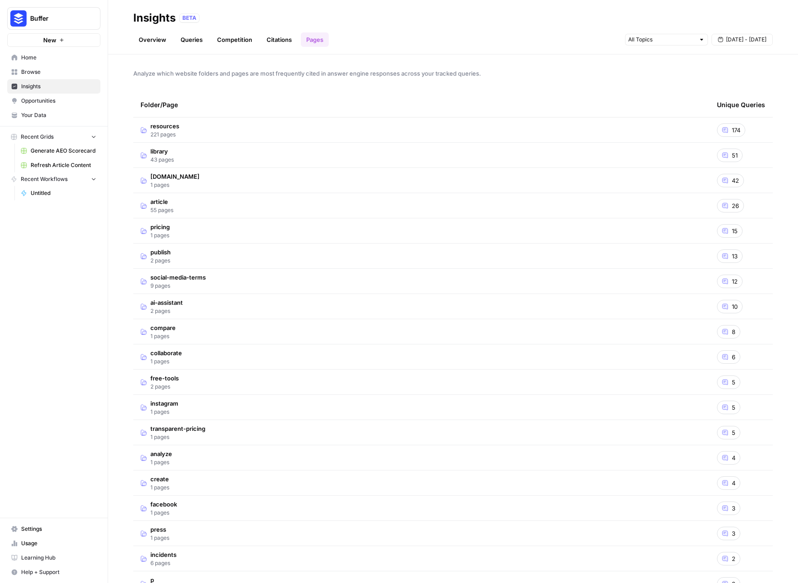
click at [642, 109] on div "Folder/Page" at bounding box center [422, 104] width 562 height 25
click at [743, 109] on div "Unique Queries" at bounding box center [741, 104] width 48 height 25
click at [199, 103] on div "Folder/Page" at bounding box center [422, 104] width 562 height 25
click at [427, 170] on td "[DOMAIN_NAME] 1 pages" at bounding box center [421, 180] width 576 height 25
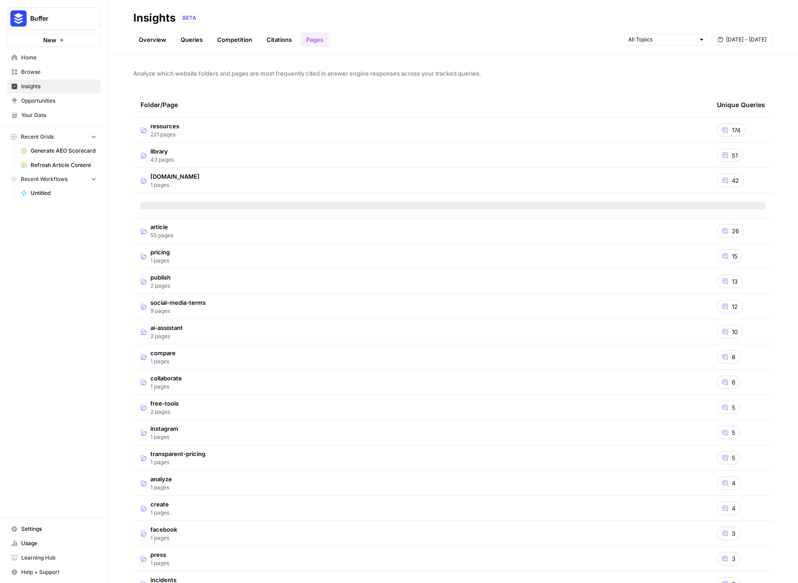
click at [425, 171] on td "[DOMAIN_NAME] 1 pages" at bounding box center [421, 180] width 576 height 25
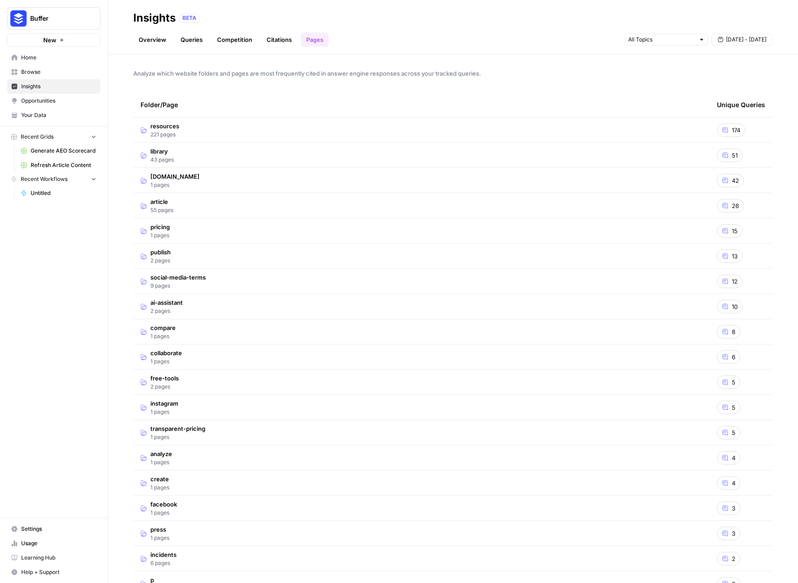
click at [372, 204] on td "article 55 pages" at bounding box center [421, 205] width 576 height 25
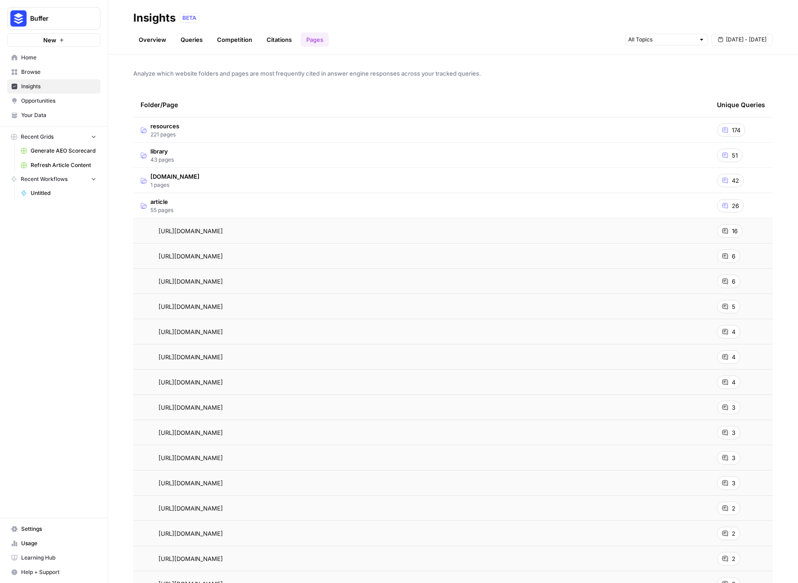
drag, startPoint x: 158, startPoint y: 230, endPoint x: 737, endPoint y: 485, distance: 632.9
click at [222, 209] on td "article 55 pages" at bounding box center [421, 205] width 576 height 25
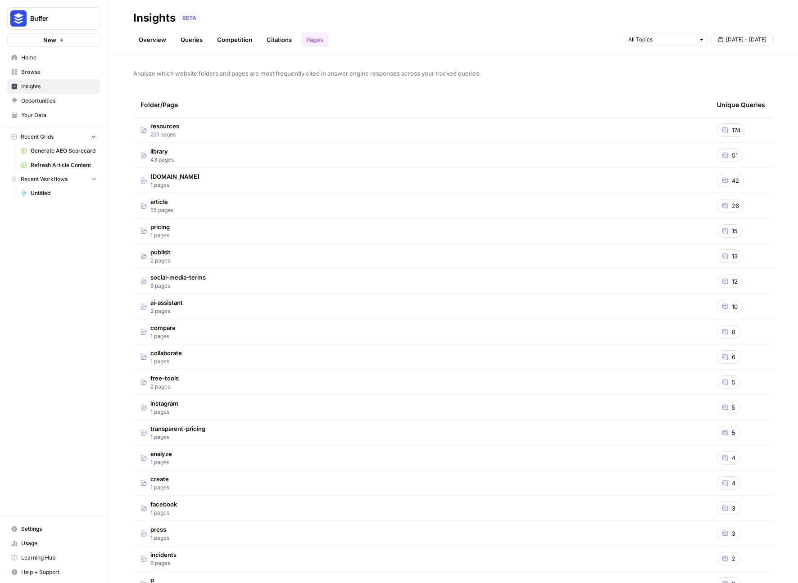
click at [213, 156] on td "library 43 pages" at bounding box center [421, 155] width 576 height 25
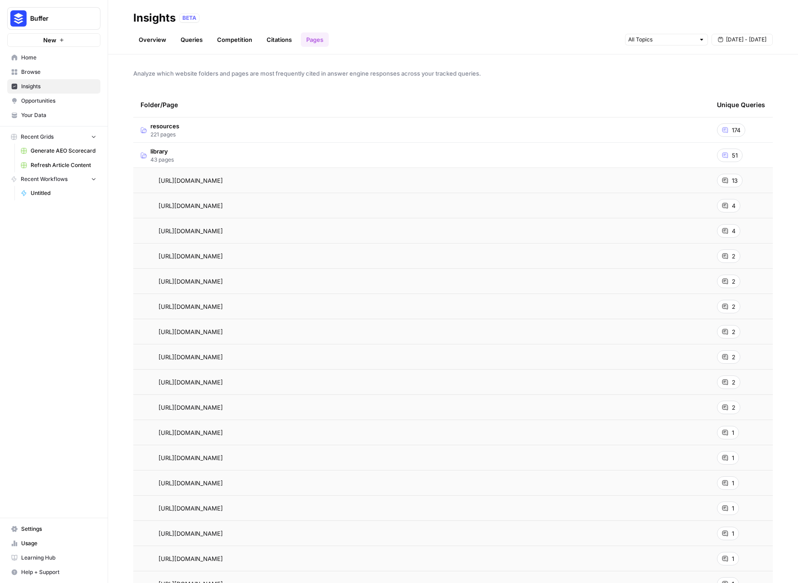
drag, startPoint x: 157, startPoint y: 181, endPoint x: 738, endPoint y: 411, distance: 624.7
click at [265, 152] on td "library 43 pages" at bounding box center [421, 155] width 576 height 25
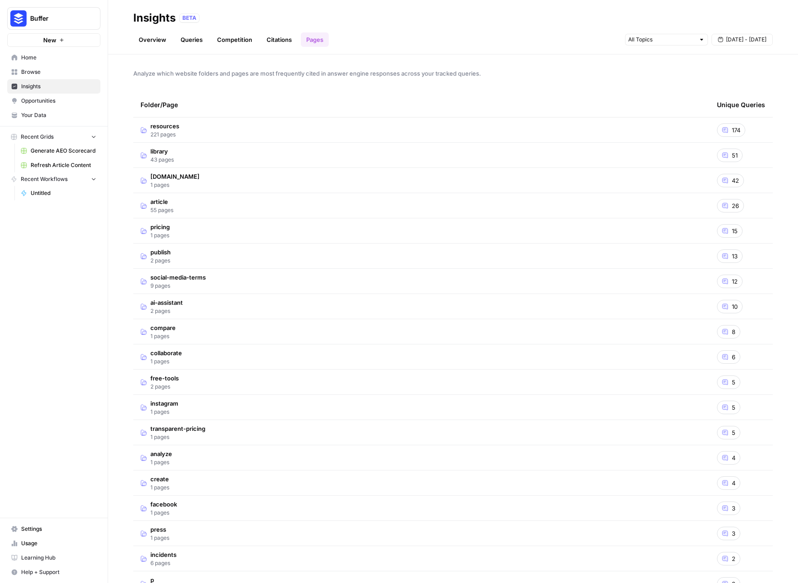
click at [248, 173] on td "[DOMAIN_NAME] 1 pages" at bounding box center [421, 180] width 576 height 25
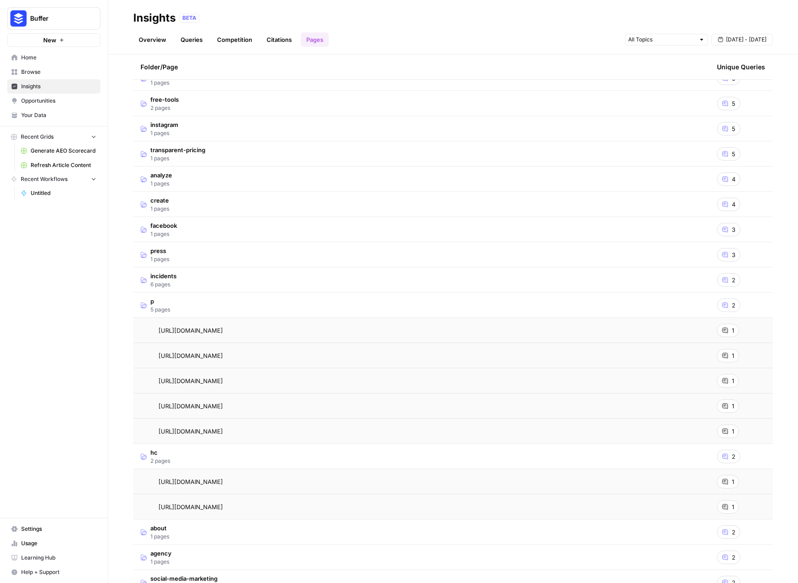
scroll to position [220, 0]
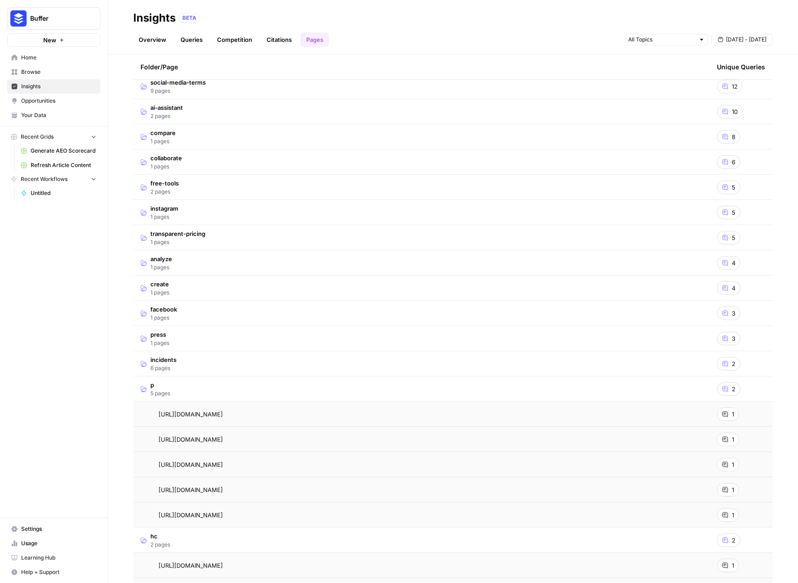
click at [291, 392] on td "p 5 pages" at bounding box center [421, 388] width 576 height 25
click at [278, 418] on td "hc 2 pages" at bounding box center [421, 414] width 576 height 25
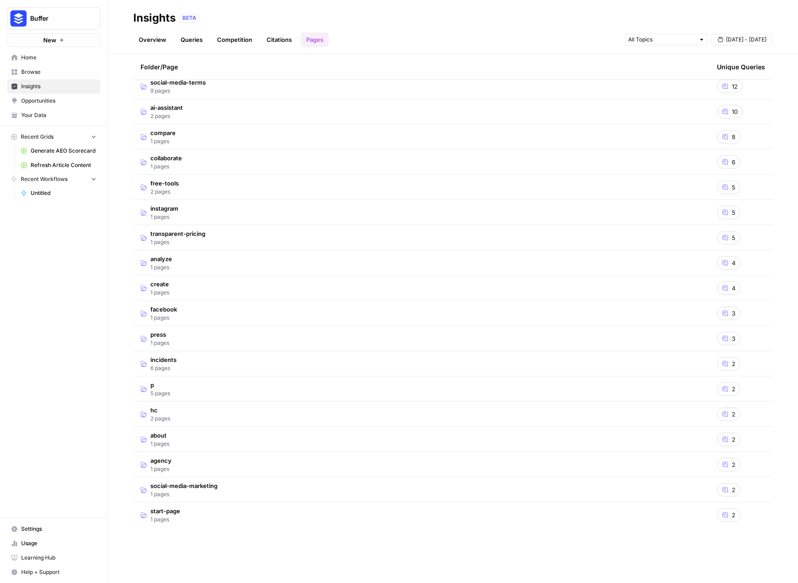
scroll to position [0, 0]
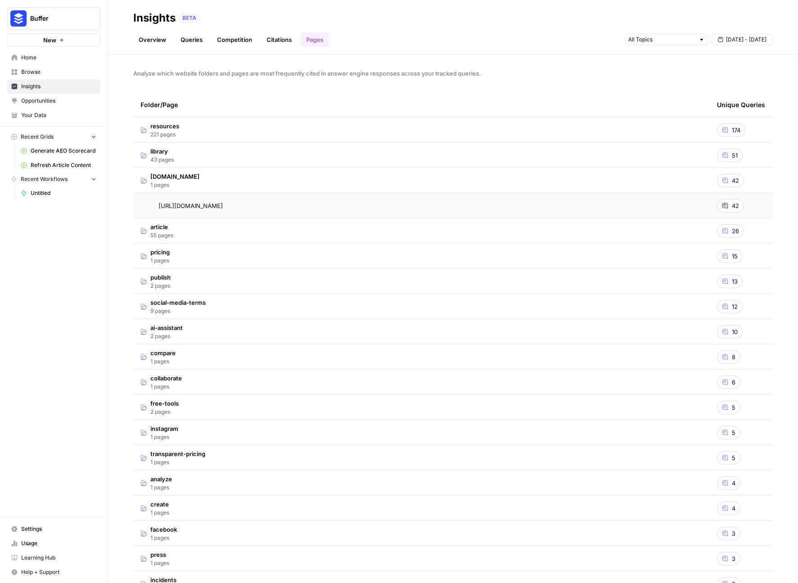
click at [279, 42] on link "Citations" at bounding box center [279, 39] width 36 height 14
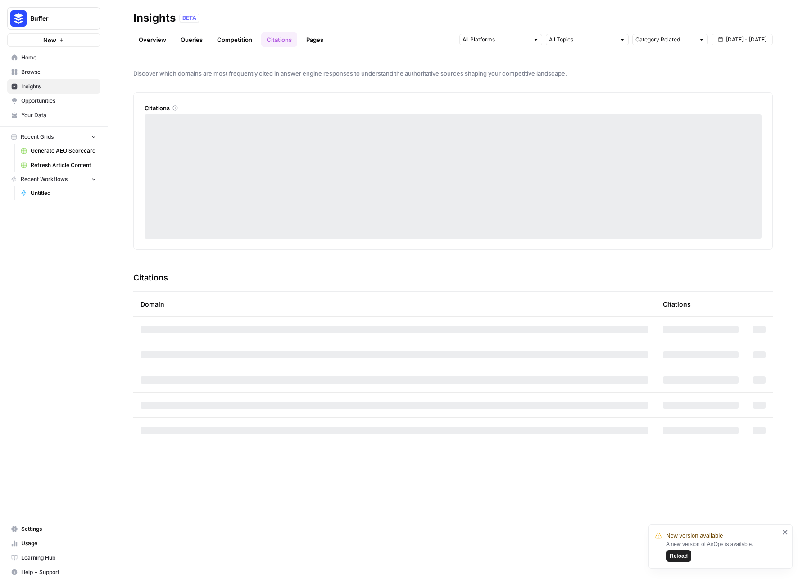
click at [673, 555] on span "Reload" at bounding box center [679, 556] width 18 height 8
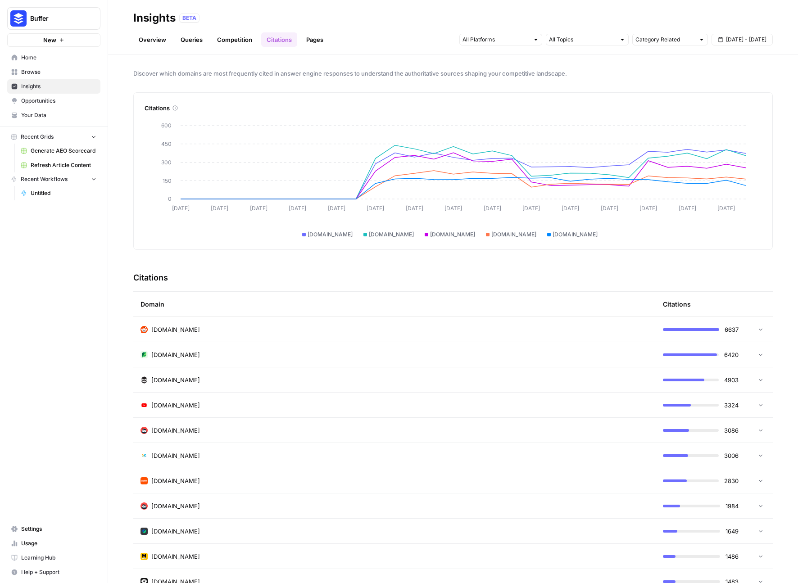
click at [547, 324] on td "[DOMAIN_NAME]" at bounding box center [394, 329] width 522 height 25
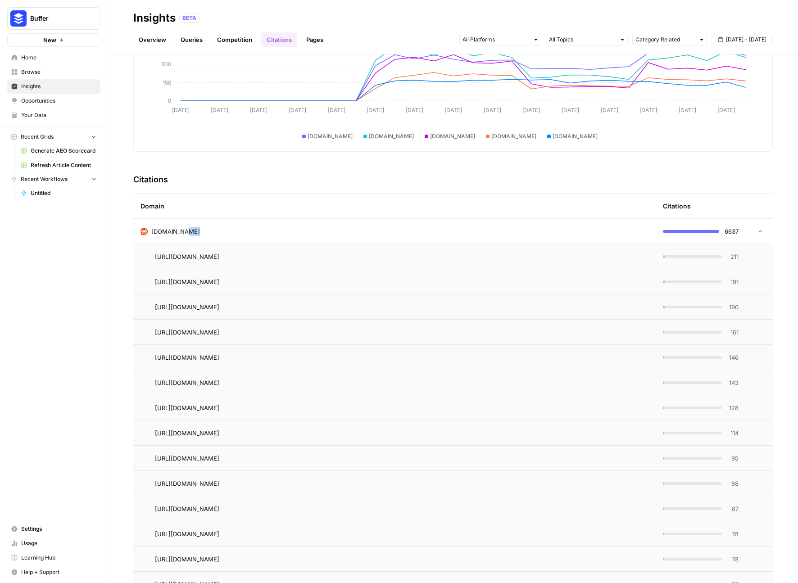
scroll to position [186, 0]
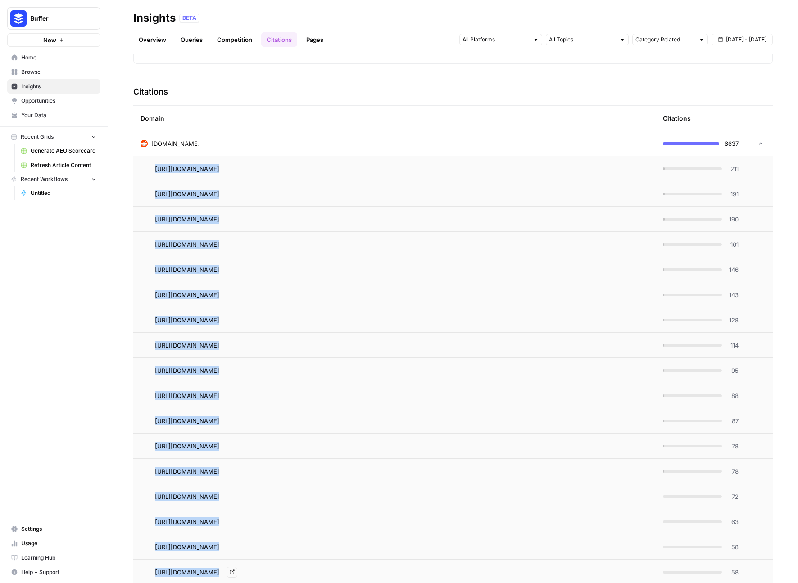
drag, startPoint x: 153, startPoint y: 355, endPoint x: 466, endPoint y: 569, distance: 378.8
copy tbody "https://www.reddit.com/r/socialmedia/comments/1k2ihkz/in_2025_what_are_the_best…"
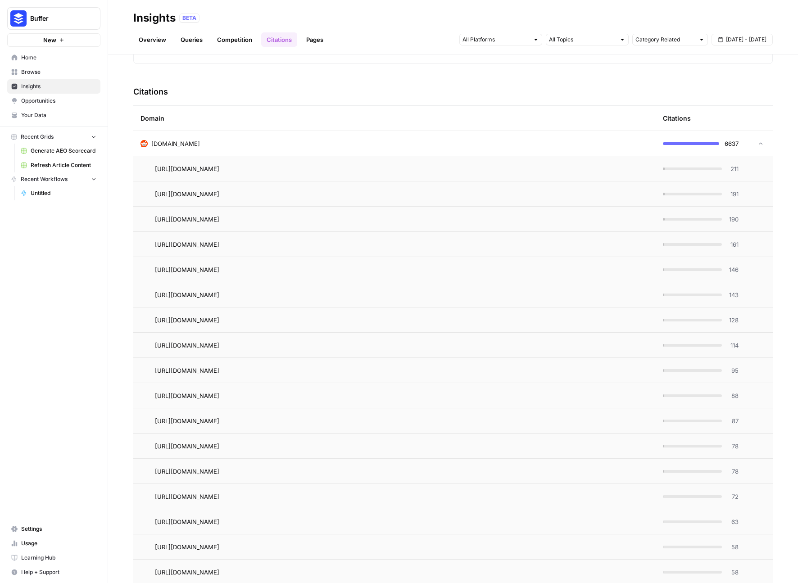
click at [470, 144] on div "[DOMAIN_NAME]" at bounding box center [395, 143] width 508 height 9
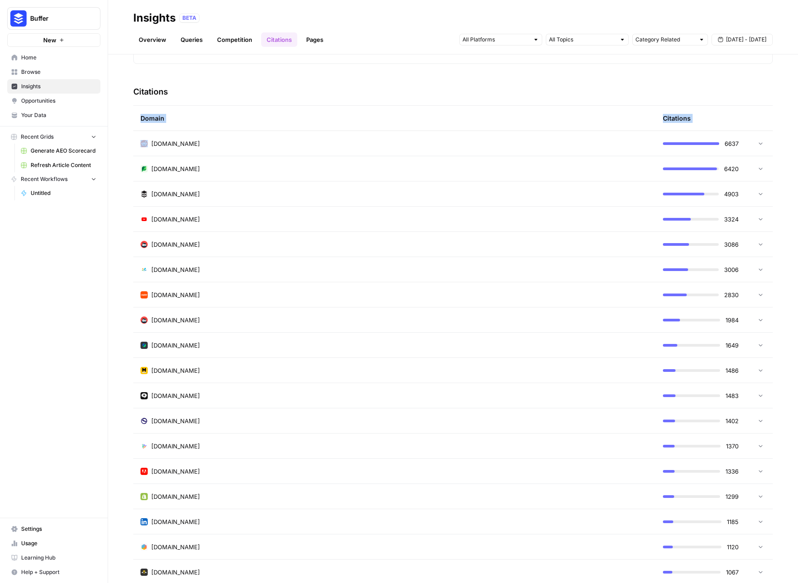
drag, startPoint x: 136, startPoint y: 142, endPoint x: 161, endPoint y: 110, distance: 40.5
click at [227, 80] on div "Citations" at bounding box center [452, 91] width 639 height 27
click at [497, 168] on div "[DOMAIN_NAME]" at bounding box center [395, 168] width 508 height 9
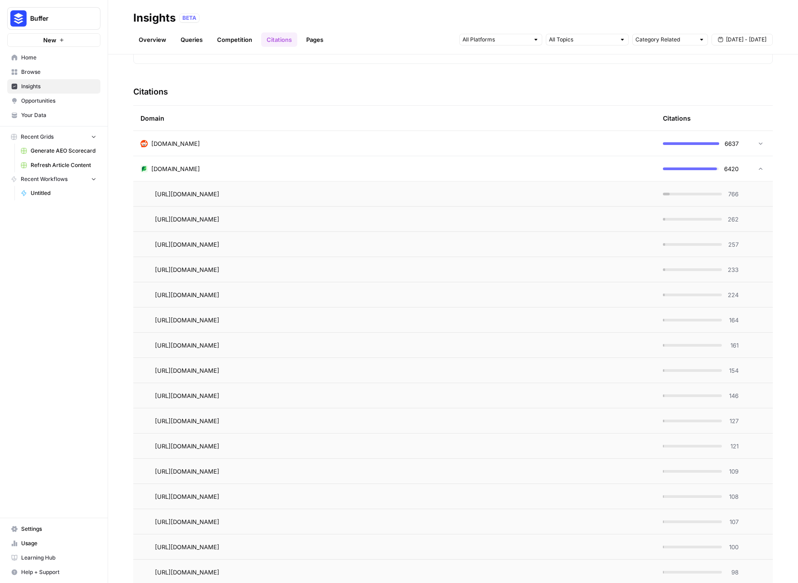
click at [494, 165] on div "[DOMAIN_NAME]" at bounding box center [395, 168] width 508 height 9
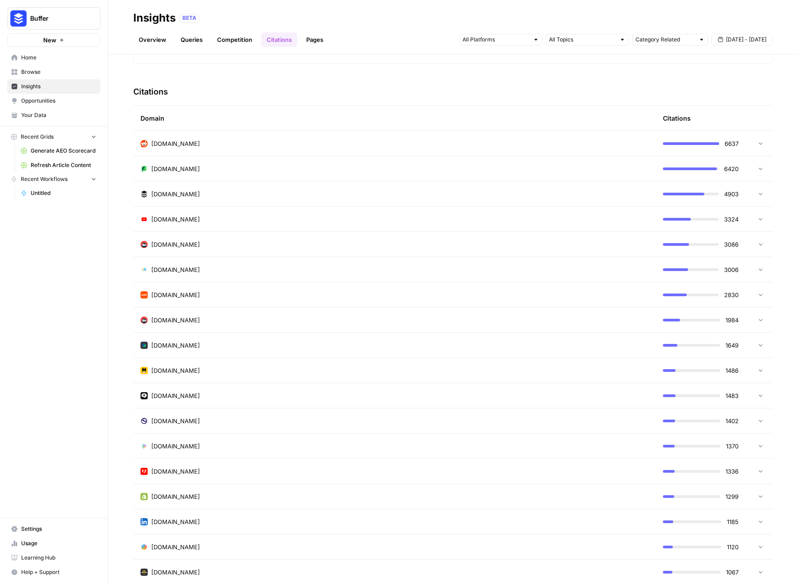
click at [478, 199] on td "[DOMAIN_NAME]" at bounding box center [394, 193] width 522 height 25
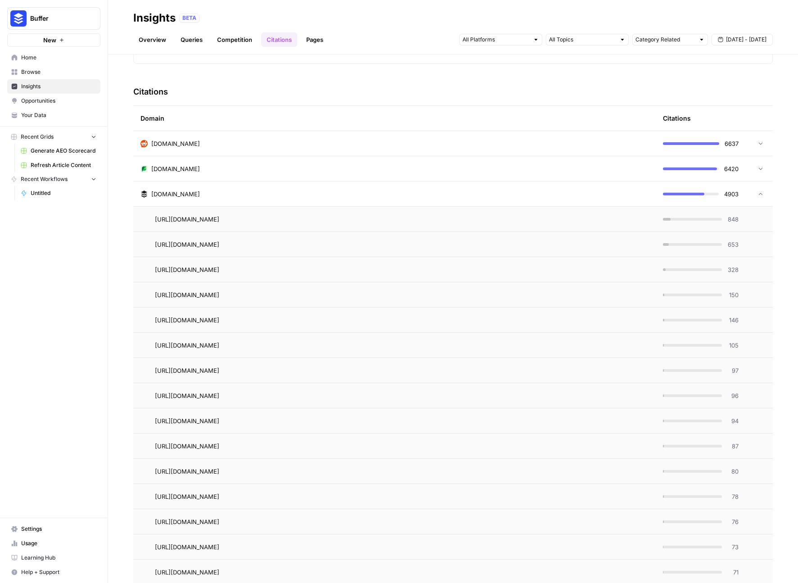
click at [478, 199] on td "[DOMAIN_NAME]" at bounding box center [394, 193] width 522 height 25
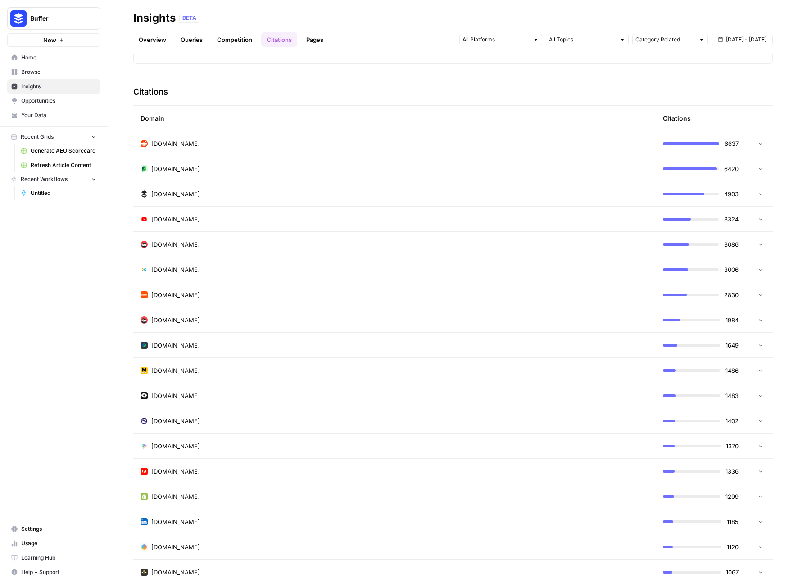
click at [479, 173] on td "[DOMAIN_NAME]" at bounding box center [394, 168] width 522 height 25
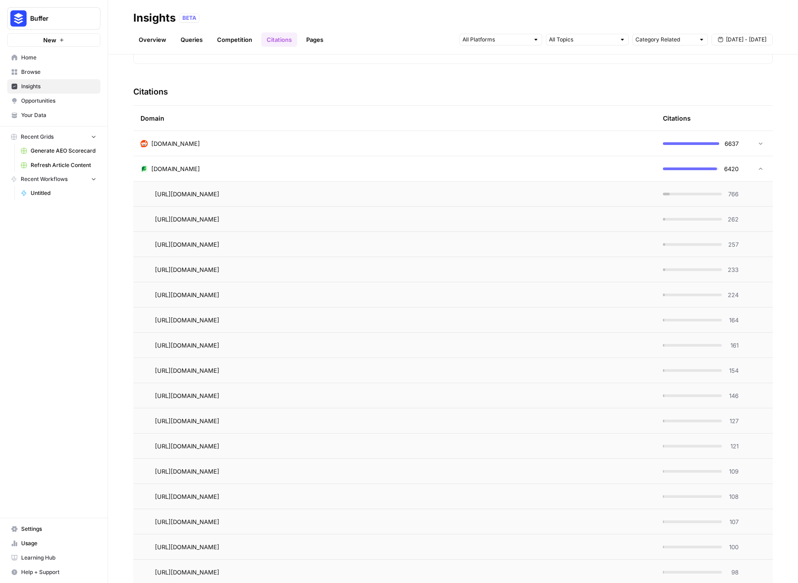
click at [479, 173] on td "[DOMAIN_NAME]" at bounding box center [394, 168] width 522 height 25
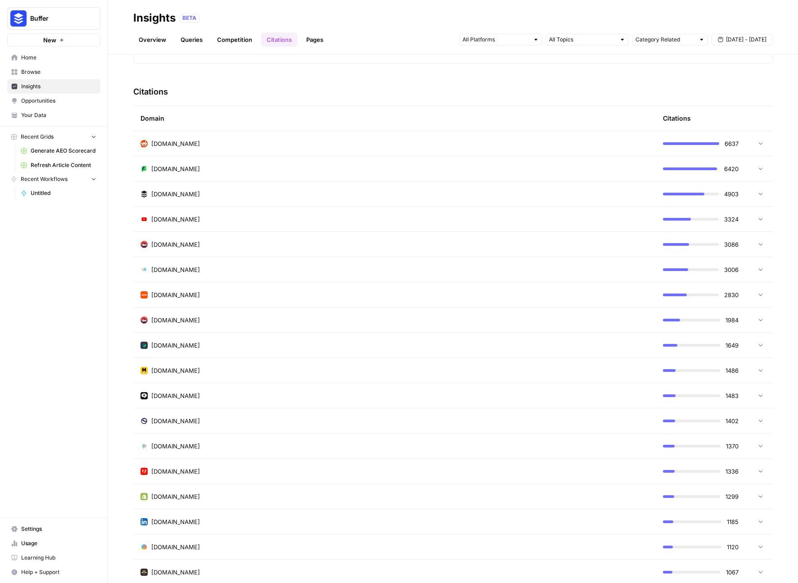
click at [479, 191] on div "[DOMAIN_NAME]" at bounding box center [395, 194] width 508 height 9
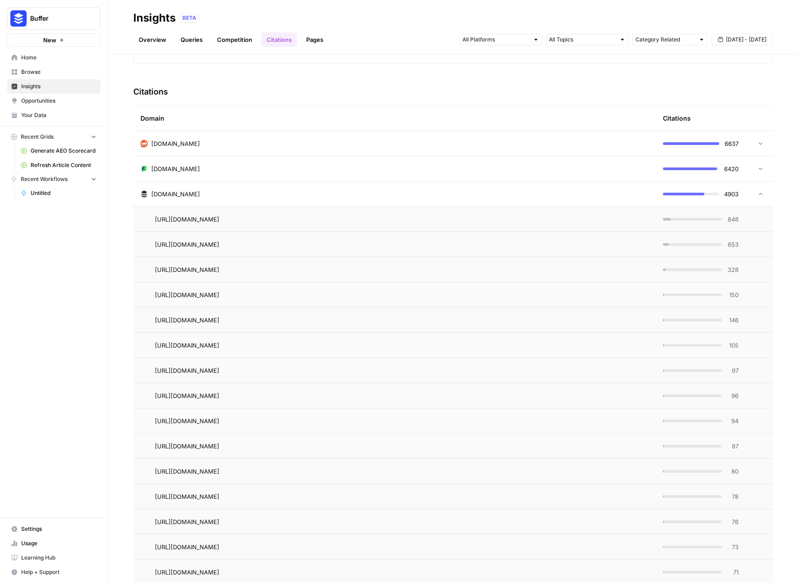
click at [479, 191] on div "[DOMAIN_NAME]" at bounding box center [395, 194] width 508 height 9
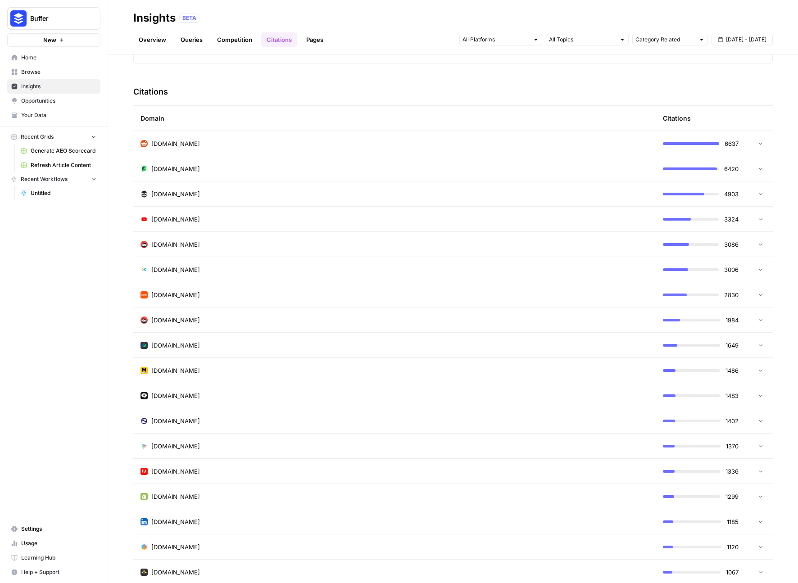
click at [473, 168] on div "[DOMAIN_NAME]" at bounding box center [395, 168] width 508 height 9
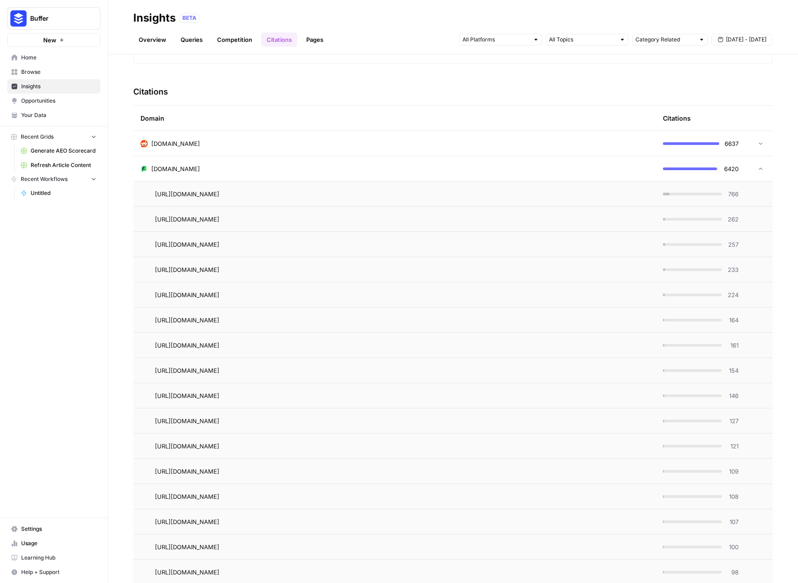
click at [473, 168] on div "[DOMAIN_NAME]" at bounding box center [395, 168] width 508 height 9
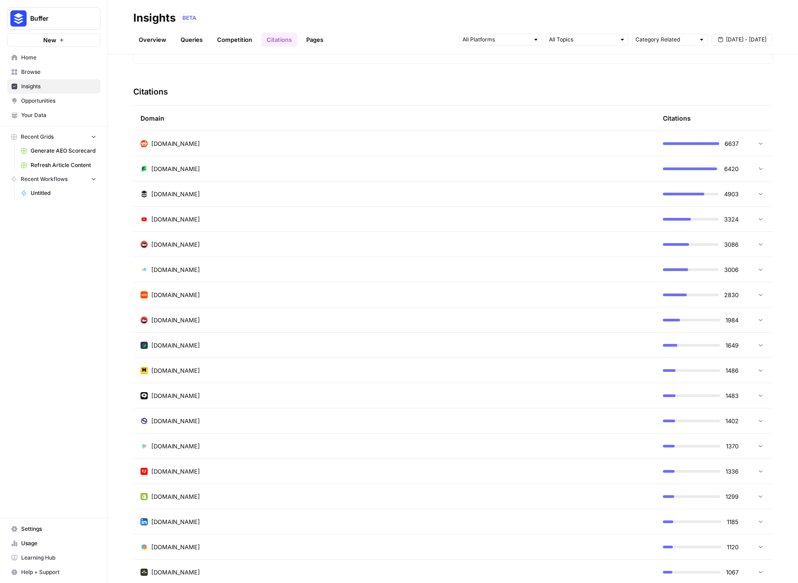
click at [477, 193] on div "[DOMAIN_NAME]" at bounding box center [395, 194] width 508 height 9
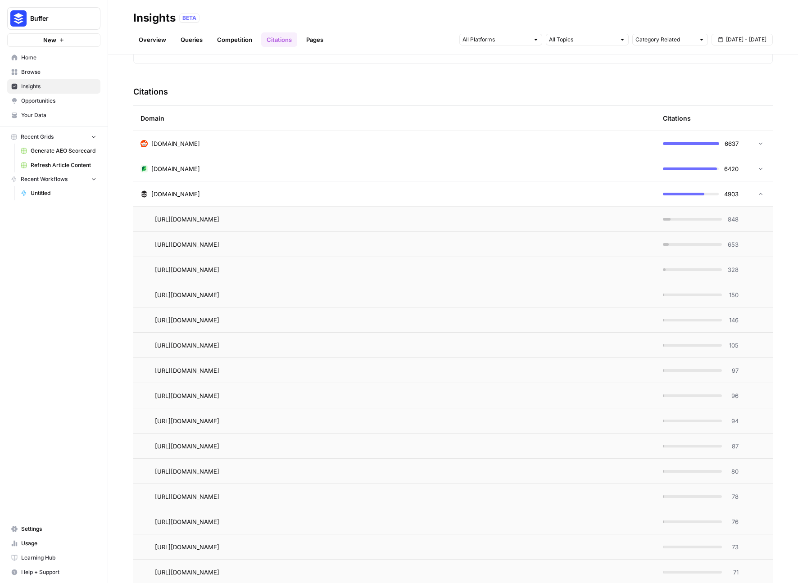
drag, startPoint x: 476, startPoint y: 180, endPoint x: 477, endPoint y: 193, distance: 13.1
click at [477, 193] on div "[DOMAIN_NAME]" at bounding box center [395, 194] width 508 height 9
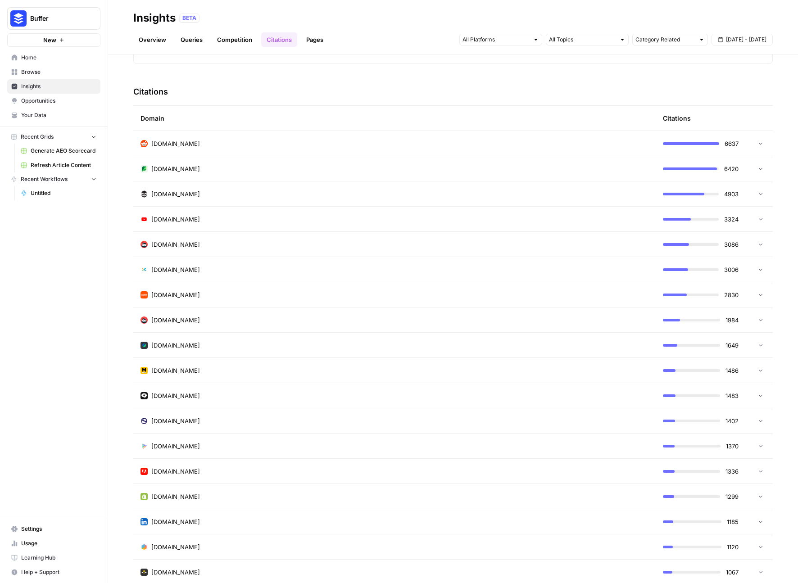
click at [476, 170] on div "[DOMAIN_NAME]" at bounding box center [395, 168] width 508 height 9
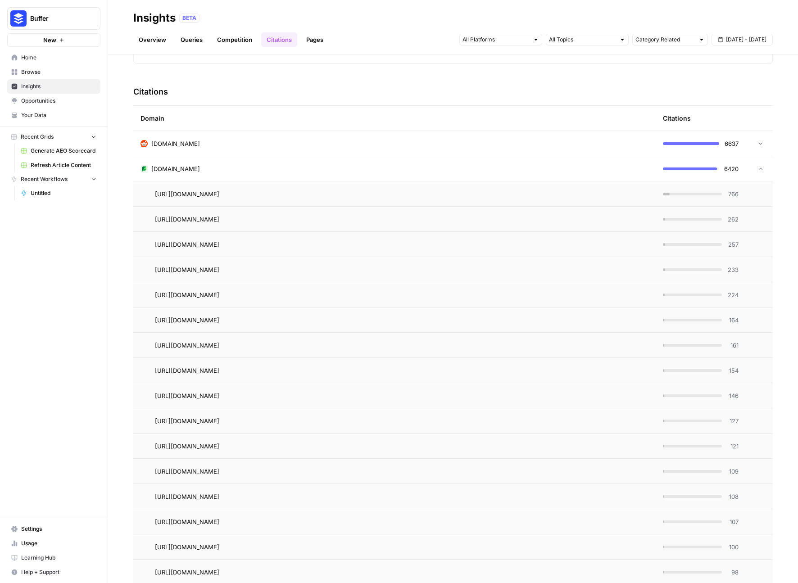
click at [476, 169] on div "[DOMAIN_NAME]" at bounding box center [395, 168] width 508 height 9
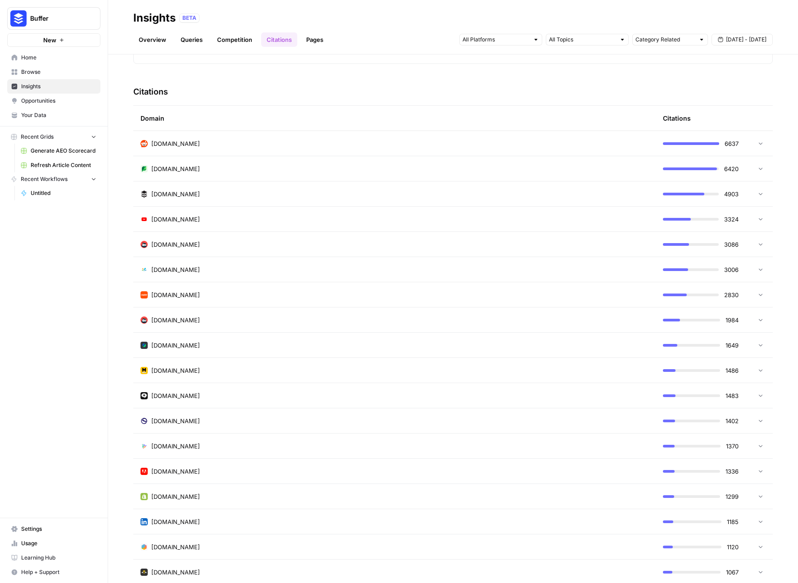
click at [455, 223] on div "[DOMAIN_NAME]" at bounding box center [395, 219] width 508 height 9
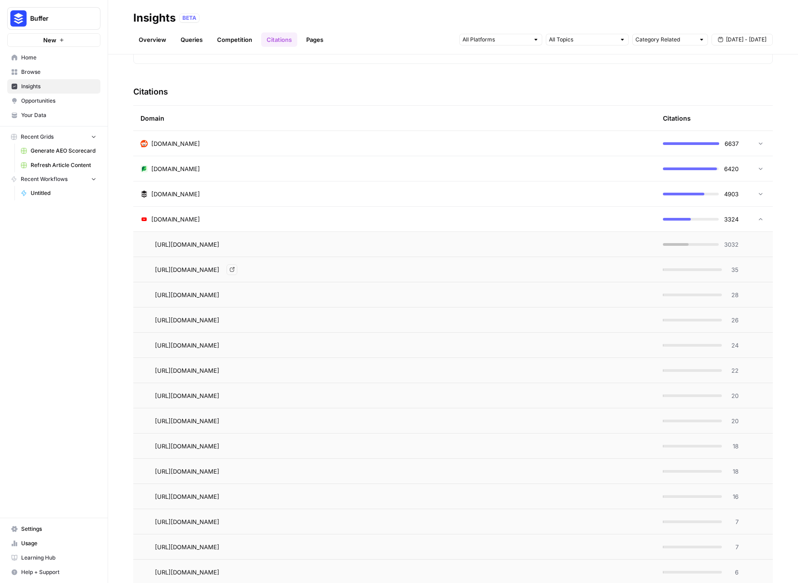
click at [234, 267] on icon "Go to page https://www.youtube.com/shorts/02zQsaAJy_g" at bounding box center [232, 269] width 5 height 5
click at [309, 210] on td "[DOMAIN_NAME]" at bounding box center [394, 219] width 522 height 25
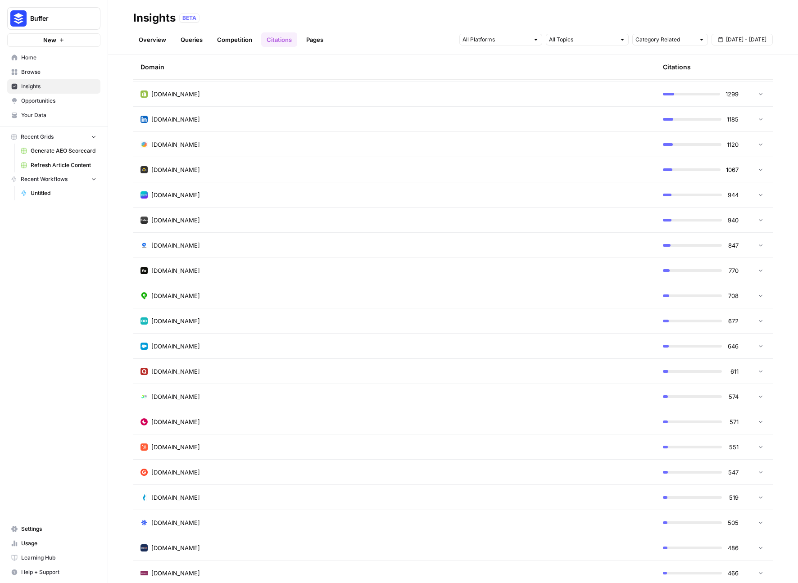
scroll to position [0, 0]
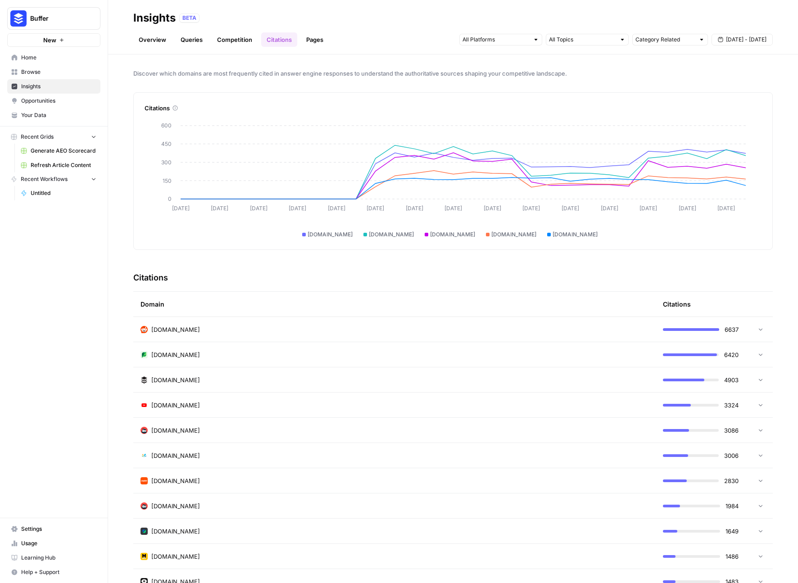
click at [239, 42] on link "Competition" at bounding box center [235, 39] width 46 height 14
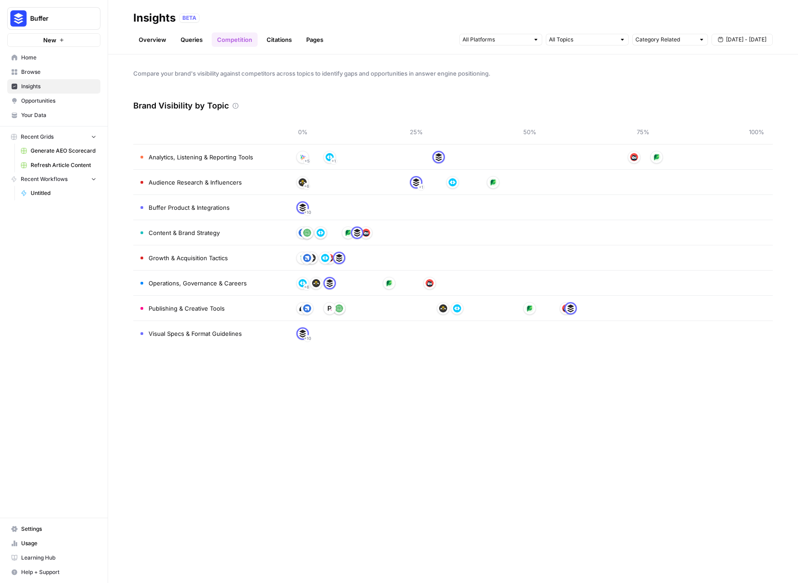
click at [196, 49] on header "Insights BETA Overview Queries Competition Citations Pages Category Related Sep…" at bounding box center [453, 27] width 690 height 54
click at [195, 41] on link "Queries" at bounding box center [191, 39] width 33 height 14
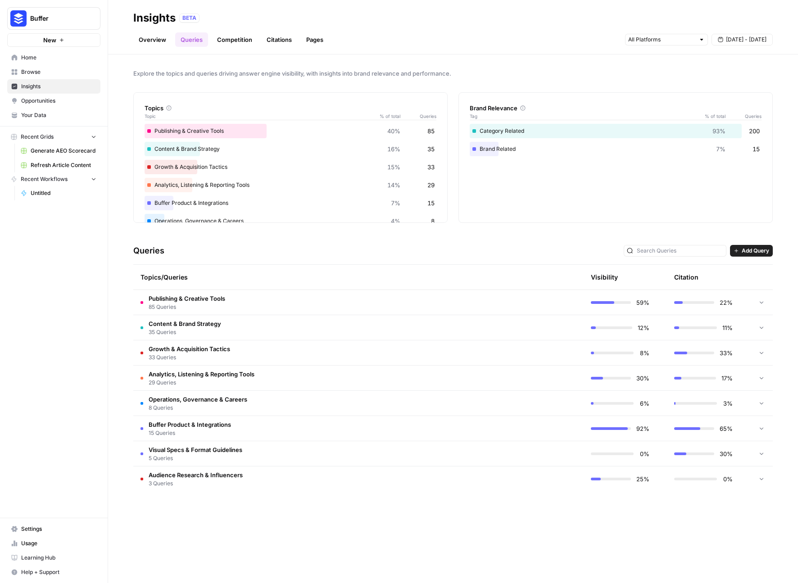
click at [153, 36] on link "Overview" at bounding box center [152, 39] width 38 height 14
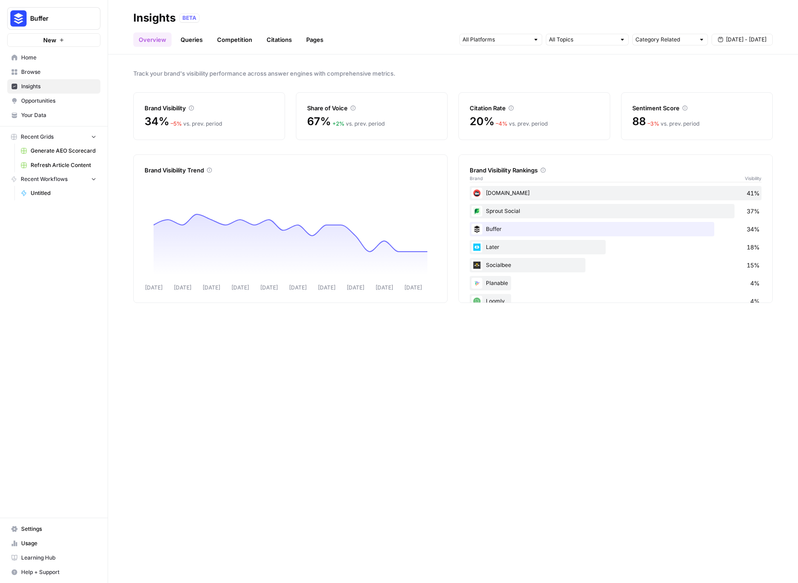
click at [190, 45] on link "Queries" at bounding box center [191, 39] width 33 height 14
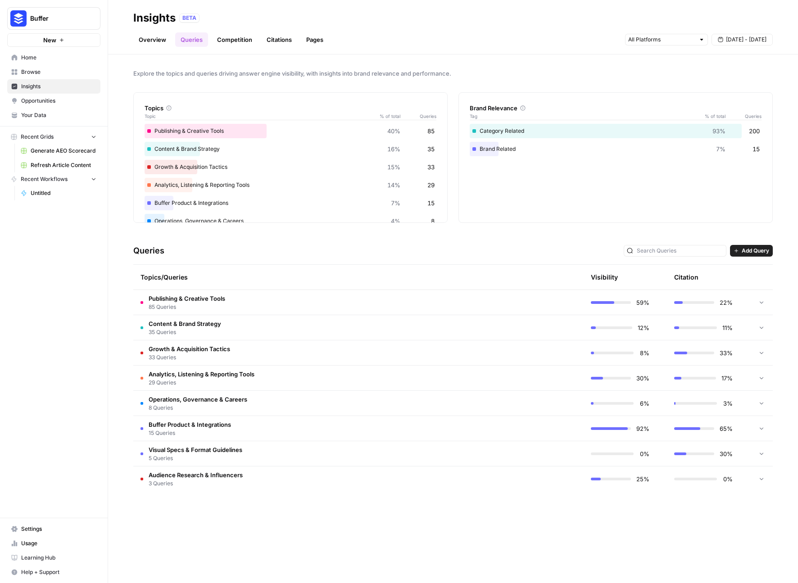
click at [238, 46] on link "Competition" at bounding box center [235, 39] width 46 height 14
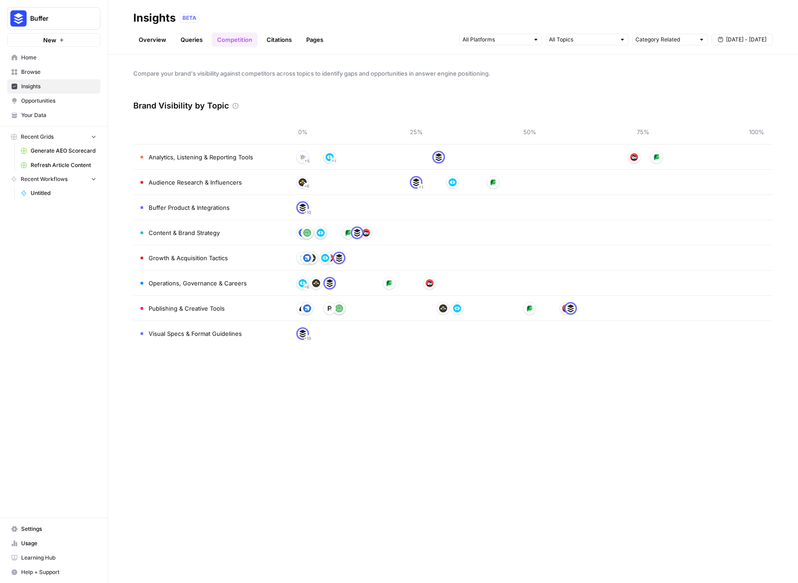
click at [272, 40] on link "Citations" at bounding box center [279, 39] width 36 height 14
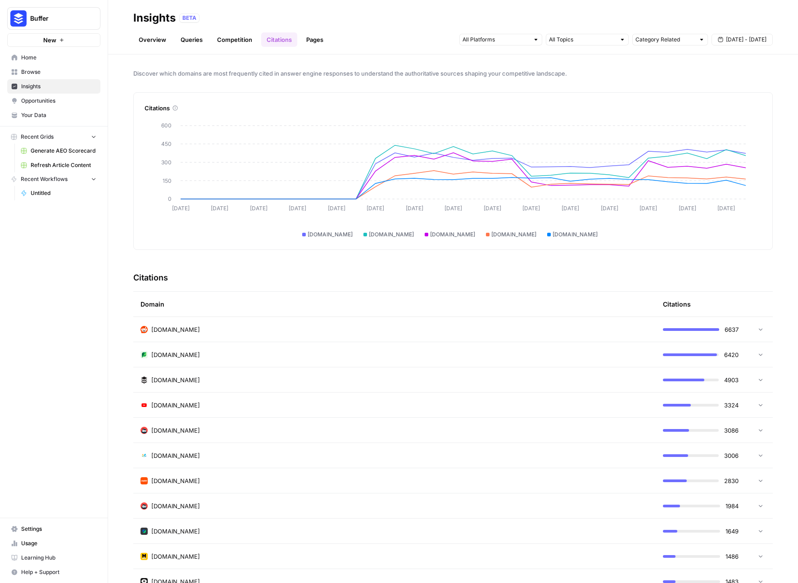
click at [306, 41] on link "Pages" at bounding box center [315, 39] width 28 height 14
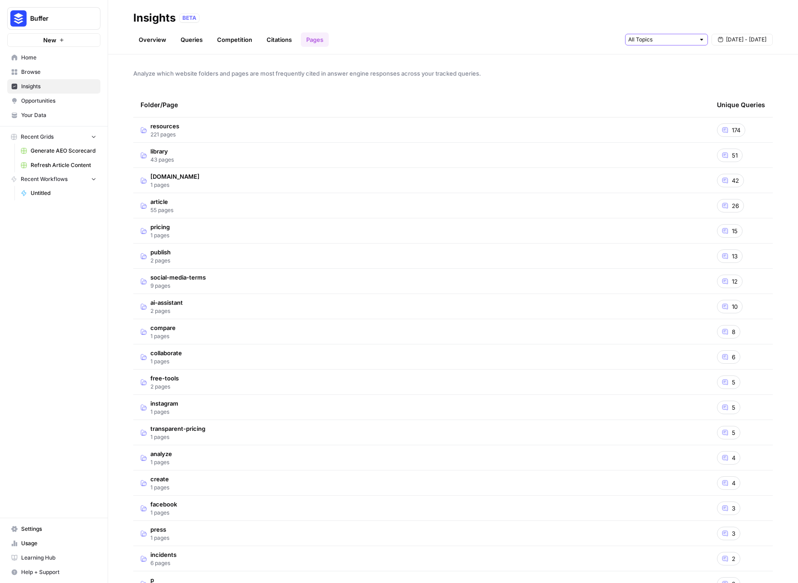
click at [685, 39] on input "text" at bounding box center [661, 39] width 67 height 9
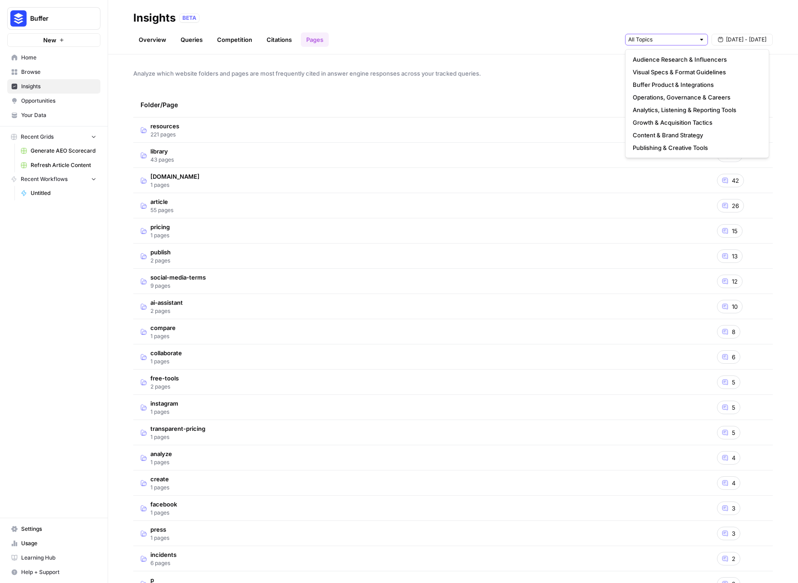
click at [685, 39] on input "text" at bounding box center [661, 39] width 67 height 9
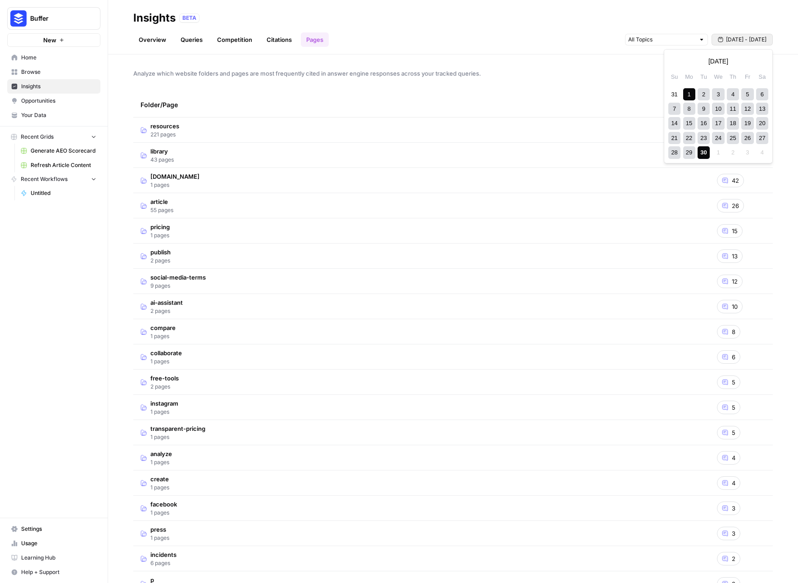
click at [760, 38] on span "[DATE] - [DATE]" at bounding box center [746, 40] width 41 height 8
click at [694, 137] on div "22" at bounding box center [689, 138] width 12 height 12
click at [685, 151] on div "29" at bounding box center [689, 152] width 12 height 12
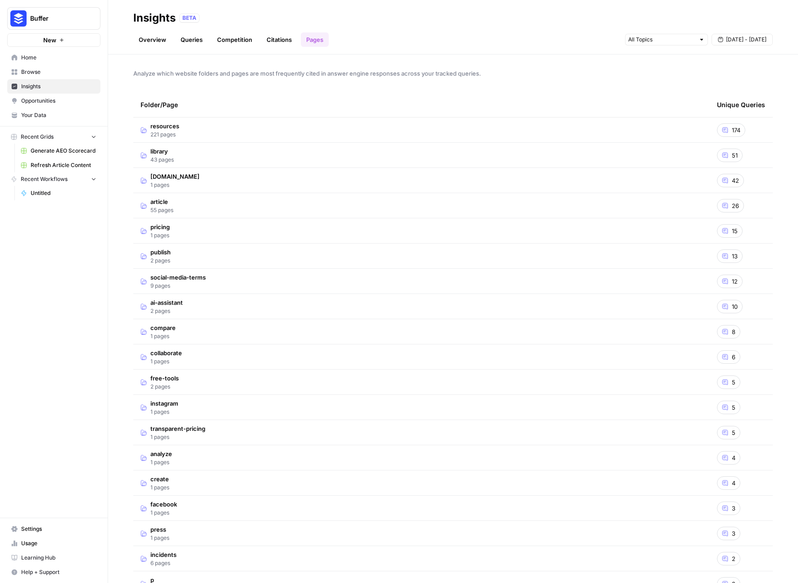
click at [285, 47] on header "Insights BETA Overview Queries Competition Citations Pages Sep 22 - Sep 29" at bounding box center [453, 27] width 690 height 54
click at [273, 39] on link "Citations" at bounding box center [279, 39] width 36 height 14
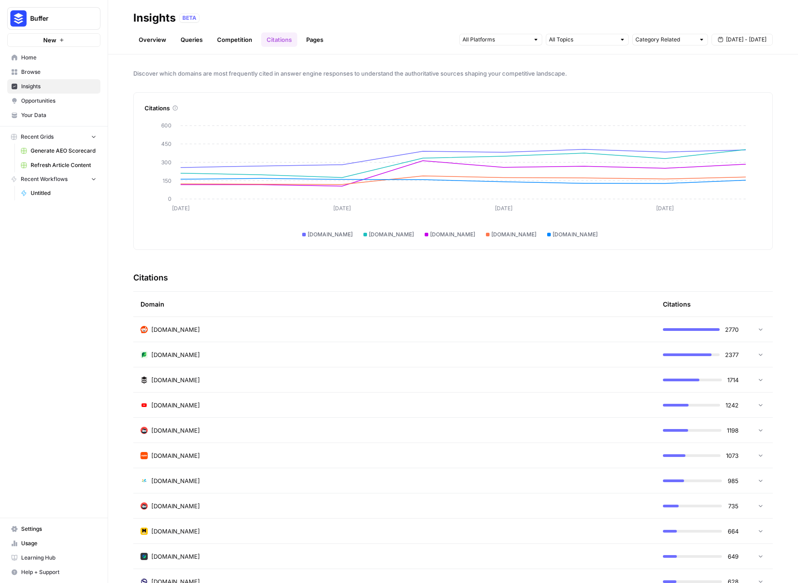
click at [226, 37] on link "Competition" at bounding box center [235, 39] width 46 height 14
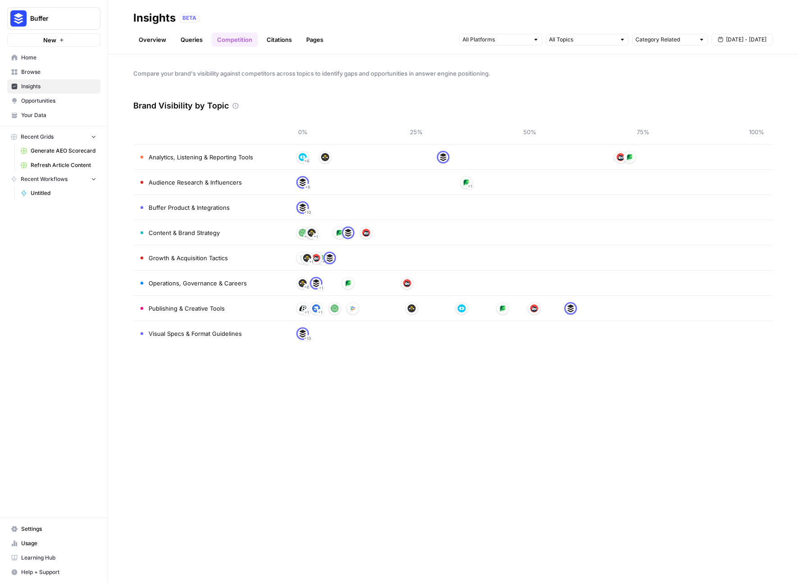
click at [192, 42] on link "Queries" at bounding box center [191, 39] width 33 height 14
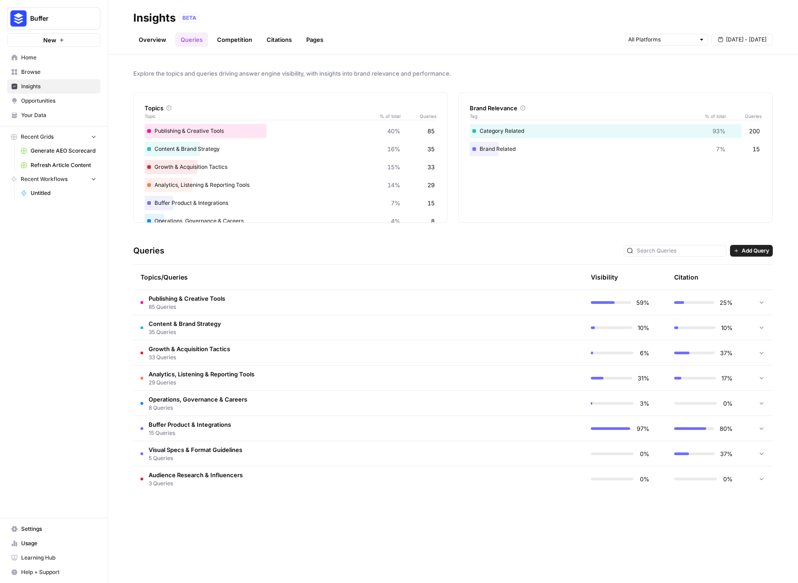
click at [161, 37] on link "Overview" at bounding box center [152, 39] width 38 height 14
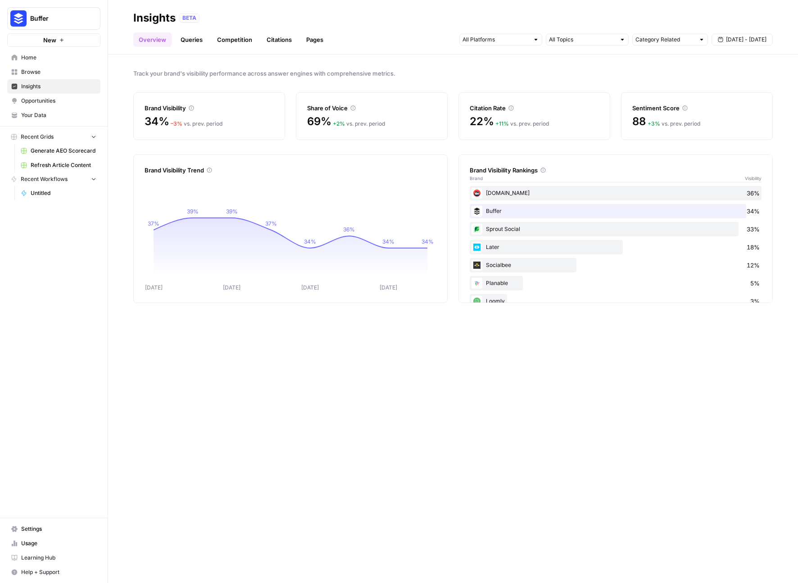
click at [398, 165] on div "Brand Visibility Trend" at bounding box center [291, 165] width 292 height 20
drag, startPoint x: 691, startPoint y: 366, endPoint x: 682, endPoint y: 352, distance: 16.6
click at [691, 366] on div "Track your brand's visibility performance across answer engines with comprehens…" at bounding box center [453, 318] width 690 height 529
click at [60, 82] on span "Insights" at bounding box center [58, 86] width 75 height 8
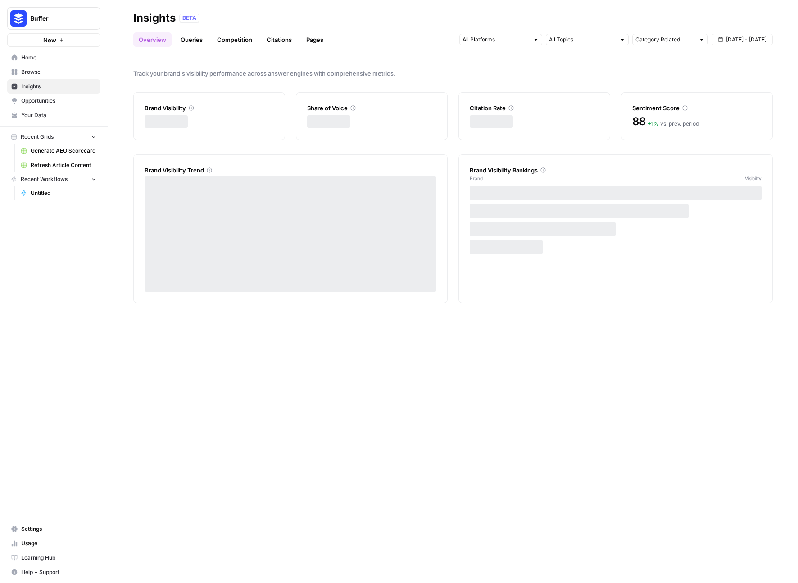
click at [54, 72] on span "Browse" at bounding box center [58, 72] width 75 height 8
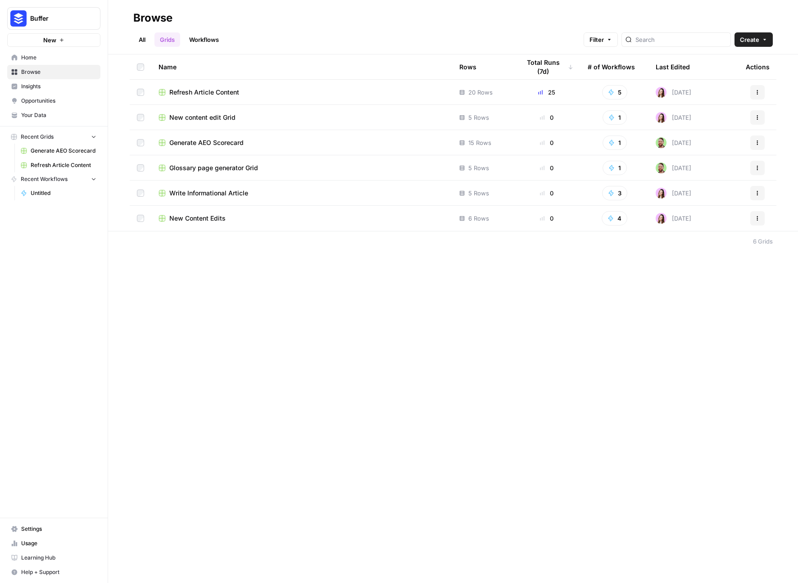
click at [57, 104] on span "Opportunities" at bounding box center [58, 101] width 75 height 8
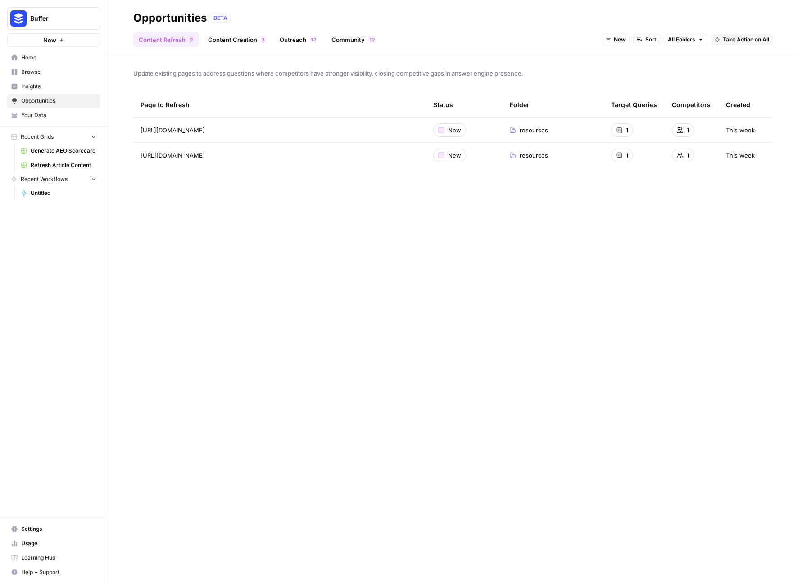
click at [50, 116] on span "Your Data" at bounding box center [58, 115] width 75 height 8
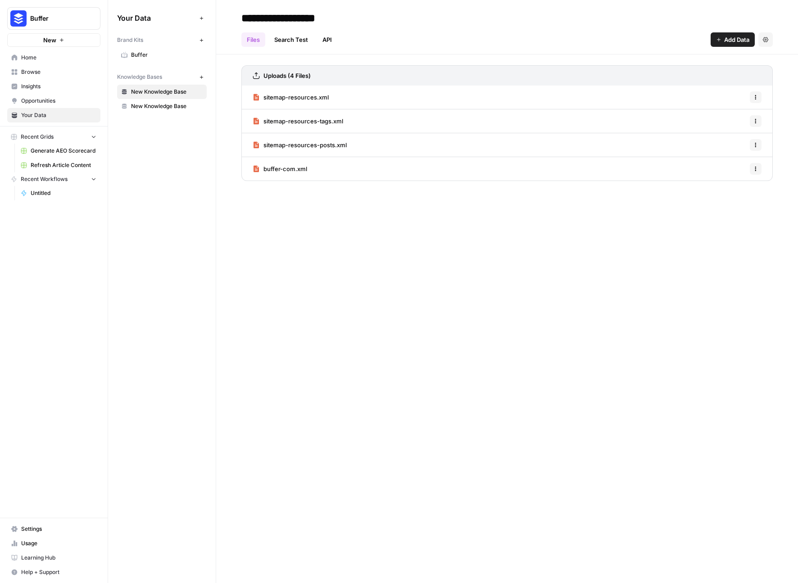
click at [31, 59] on span "Home" at bounding box center [58, 58] width 75 height 8
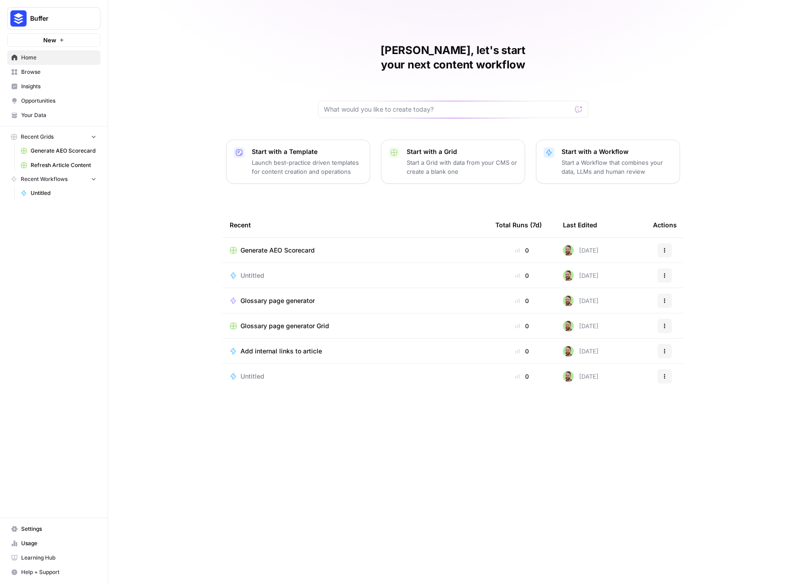
click at [34, 543] on span "Usage" at bounding box center [58, 543] width 75 height 8
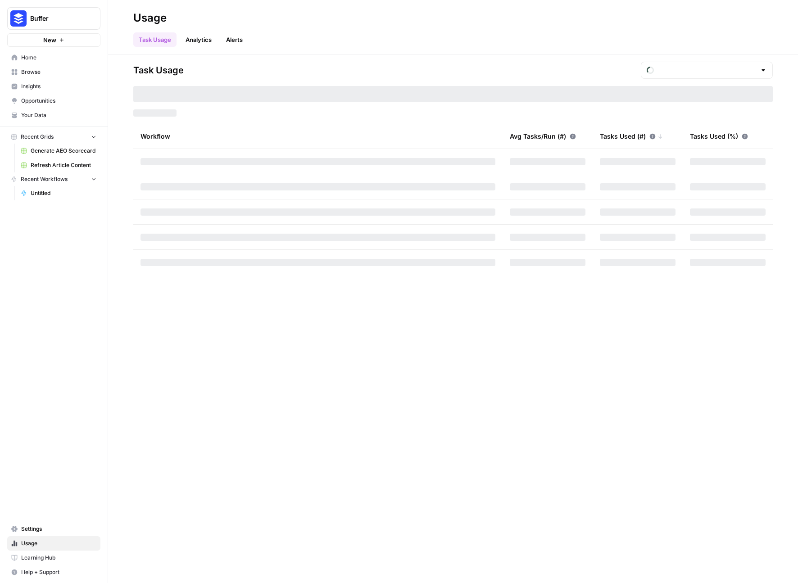
type input "September Tasks"
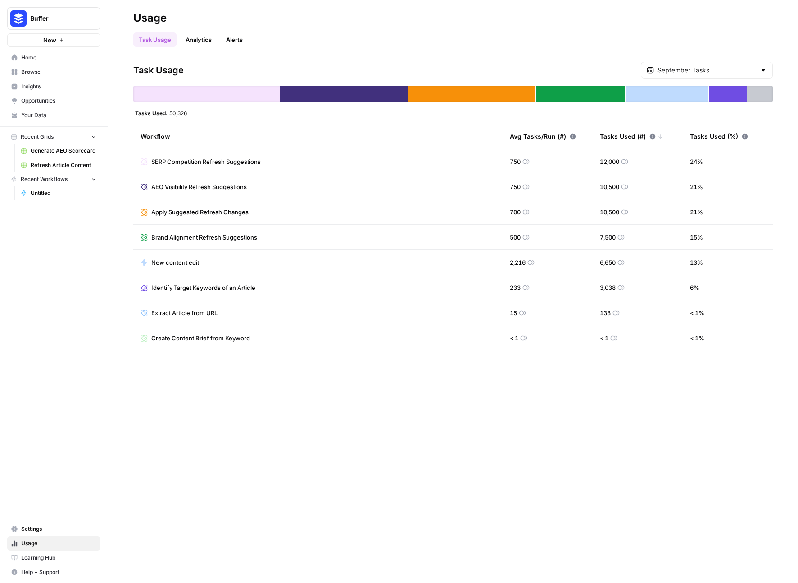
click at [739, 76] on div "September Tasks" at bounding box center [707, 70] width 132 height 17
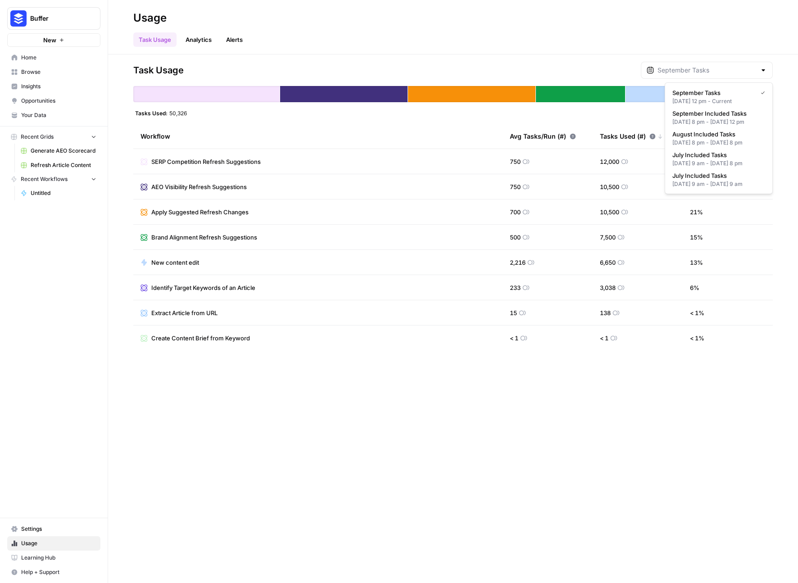
type input "September Tasks"
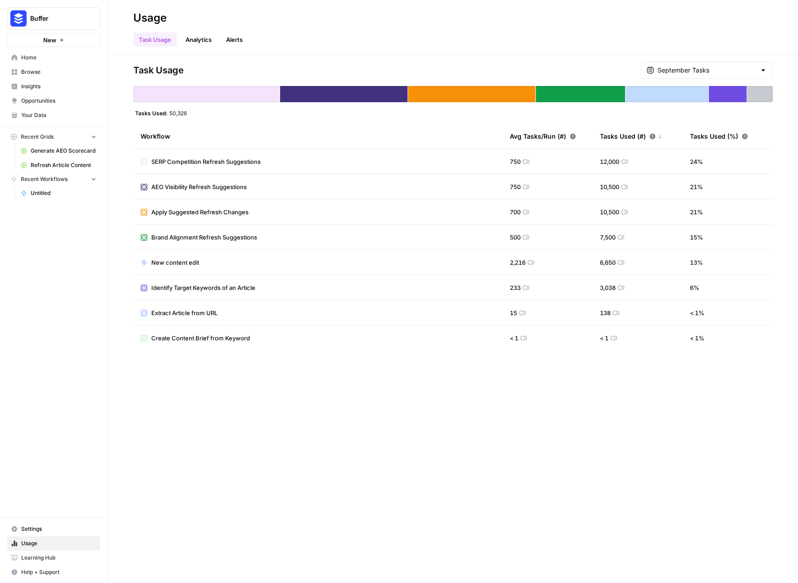
click at [598, 59] on div "Task Usage September Tasks Tasks Used: 50,326 Workflow Avg Tasks/Run (#) Tasks …" at bounding box center [453, 318] width 690 height 529
click at [226, 39] on link "Alerts" at bounding box center [234, 39] width 27 height 14
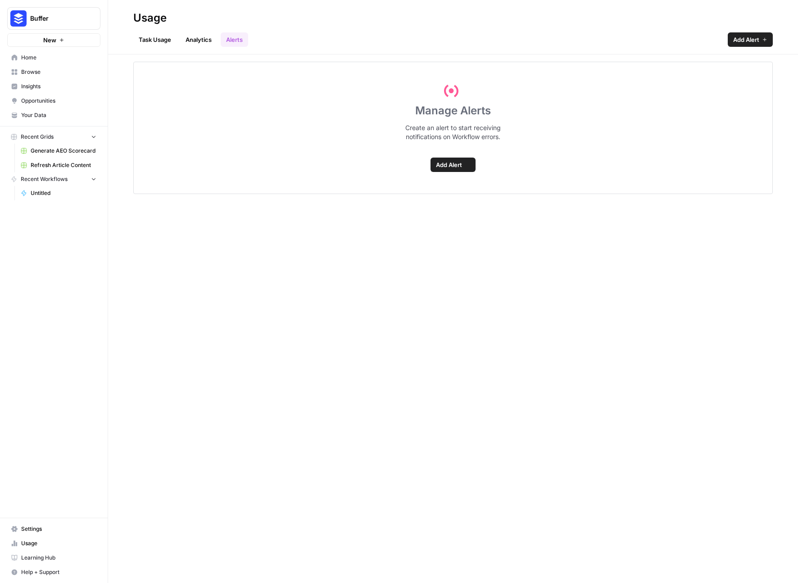
click at [186, 42] on link "Analytics" at bounding box center [198, 39] width 37 height 14
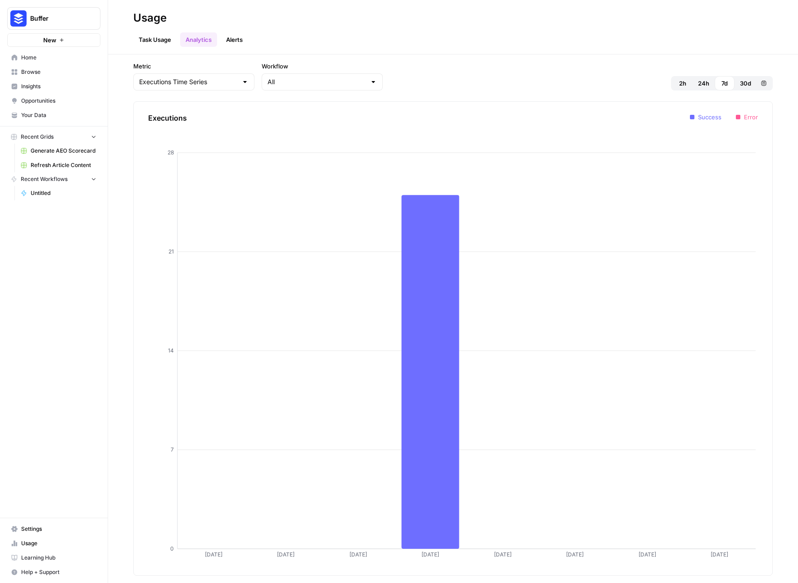
click at [29, 66] on link "Browse" at bounding box center [53, 72] width 93 height 14
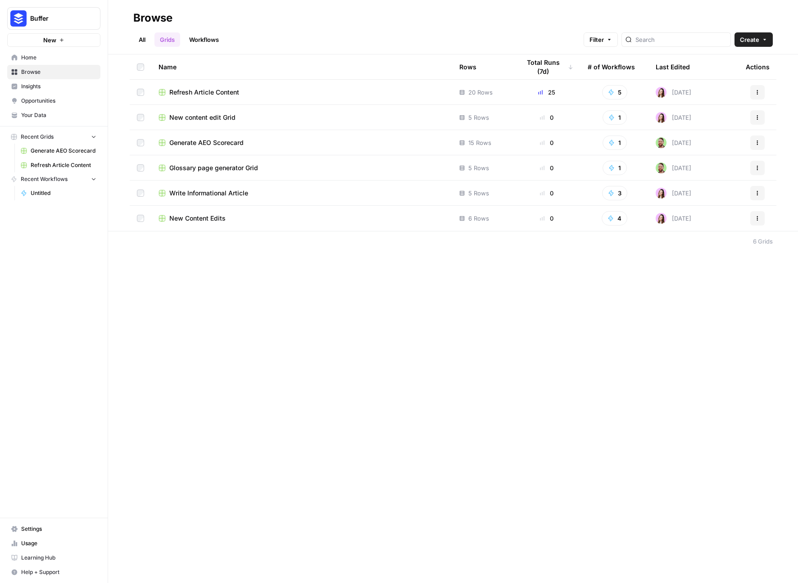
click at [32, 82] on span "Insights" at bounding box center [58, 86] width 75 height 8
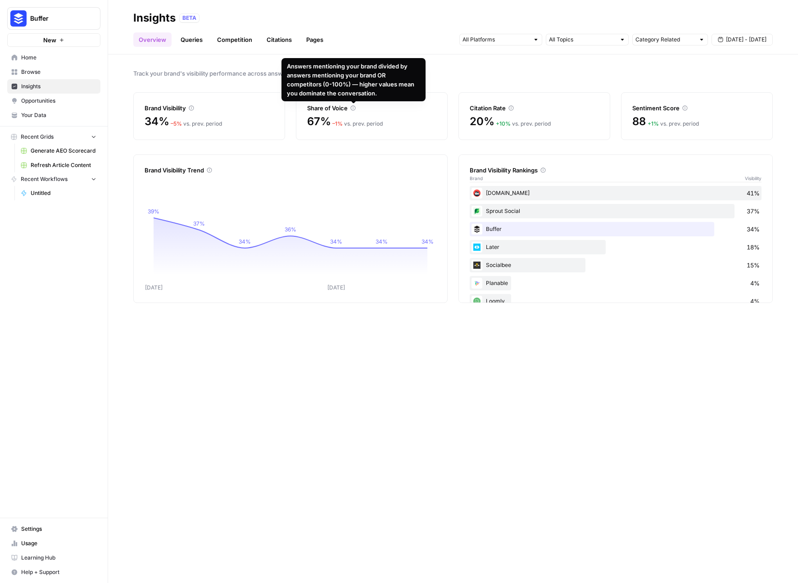
click at [225, 38] on link "Competition" at bounding box center [235, 39] width 46 height 14
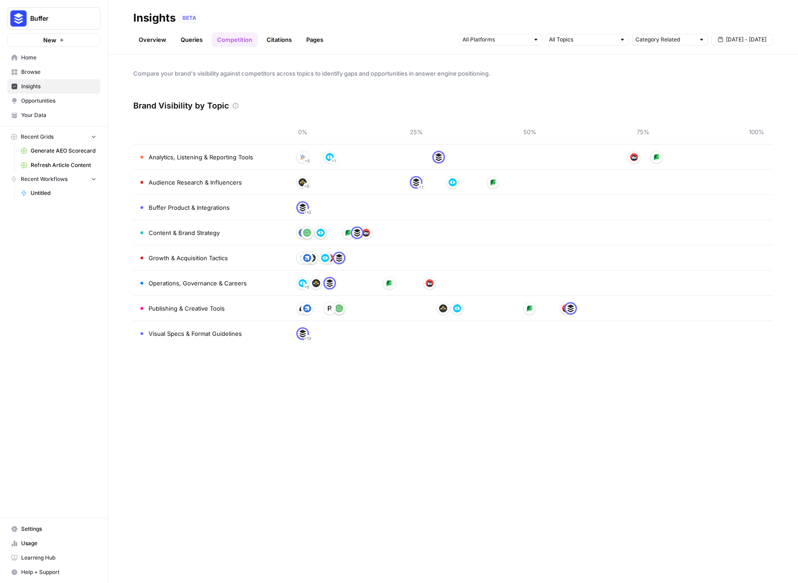
click at [283, 43] on link "Citations" at bounding box center [279, 39] width 36 height 14
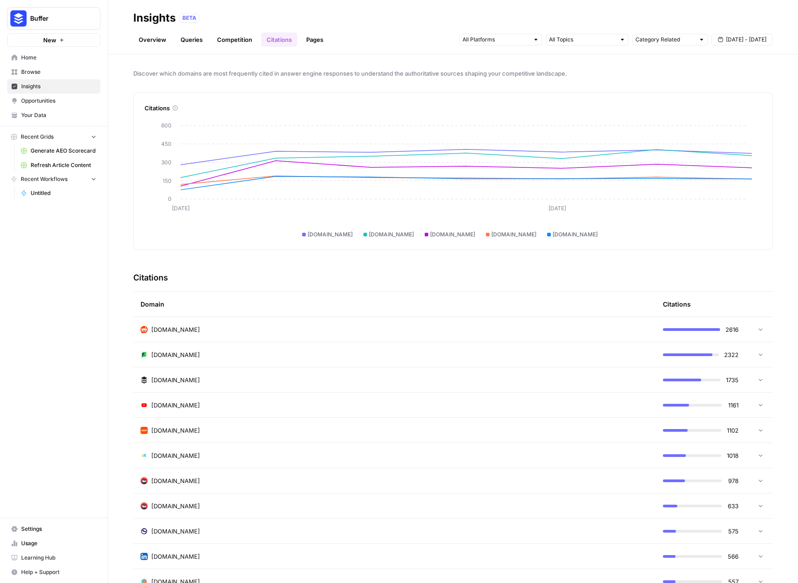
click at [757, 38] on span "[DATE] - [DATE]" at bounding box center [746, 40] width 41 height 8
click at [687, 96] on div "1" at bounding box center [689, 94] width 12 height 12
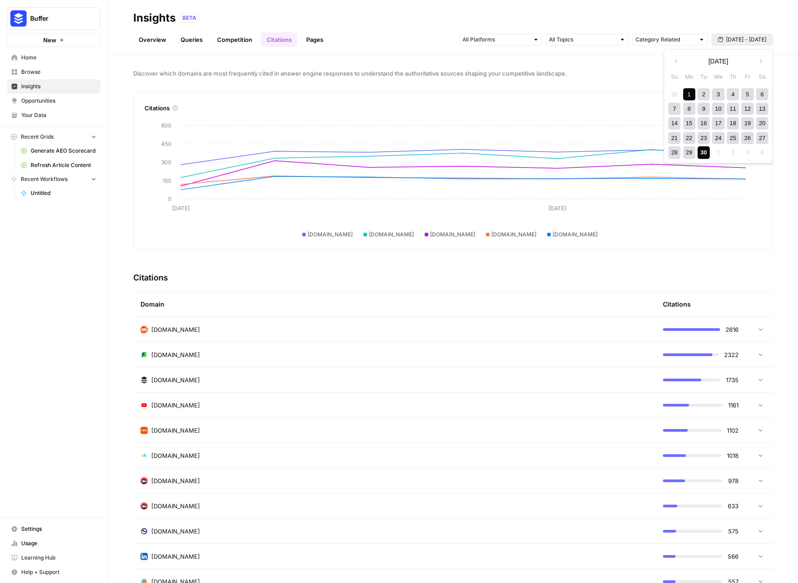
click at [705, 153] on div "30" at bounding box center [704, 152] width 12 height 12
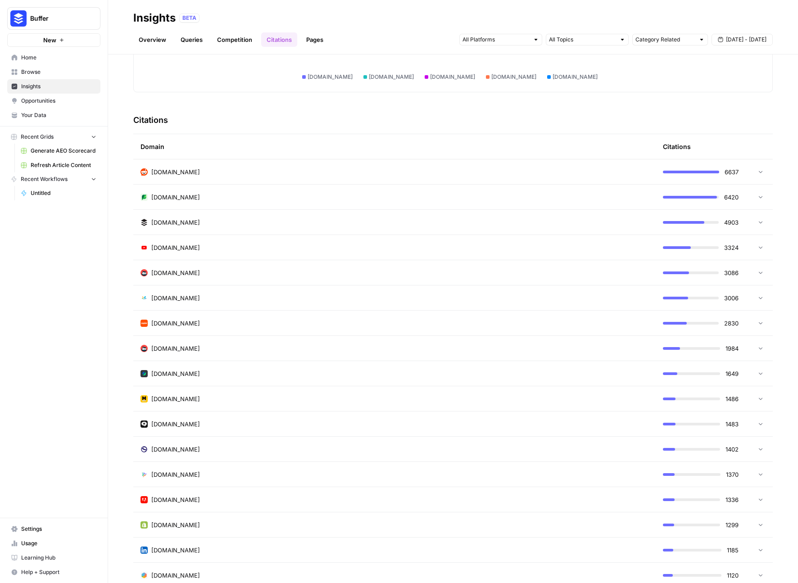
scroll to position [197, 0]
